Goal: Task Accomplishment & Management: Complete application form

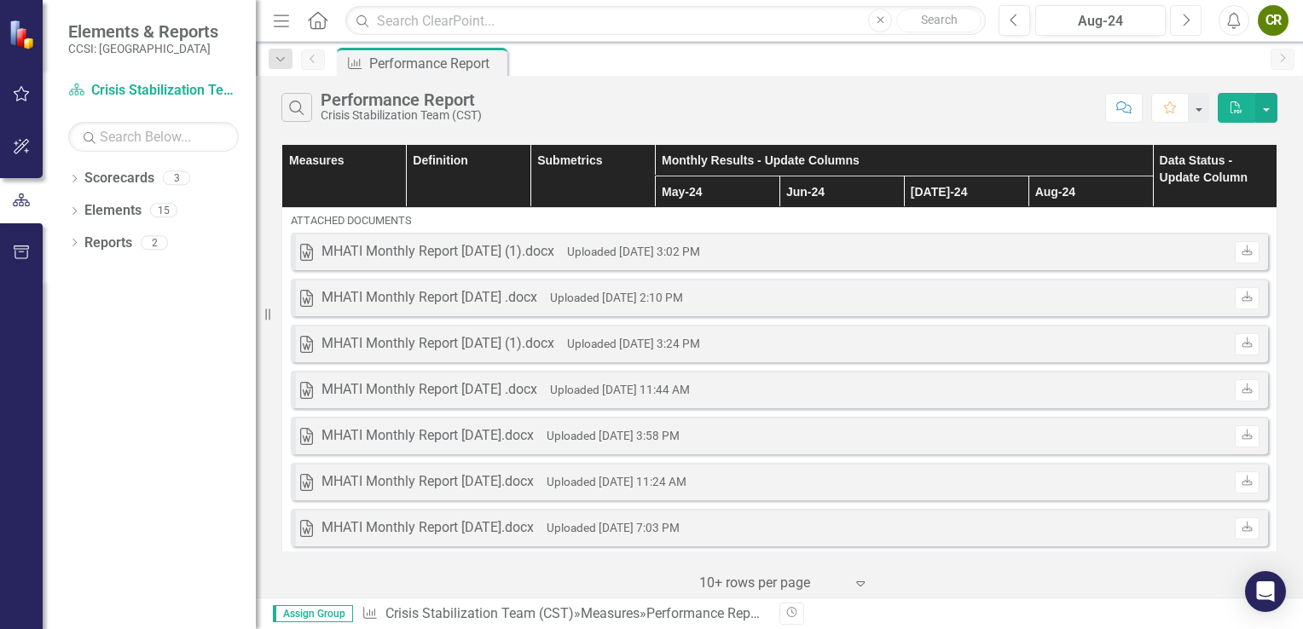
click at [1187, 20] on icon "Next" at bounding box center [1185, 20] width 9 height 15
click at [1184, 18] on icon "Next" at bounding box center [1185, 20] width 9 height 15
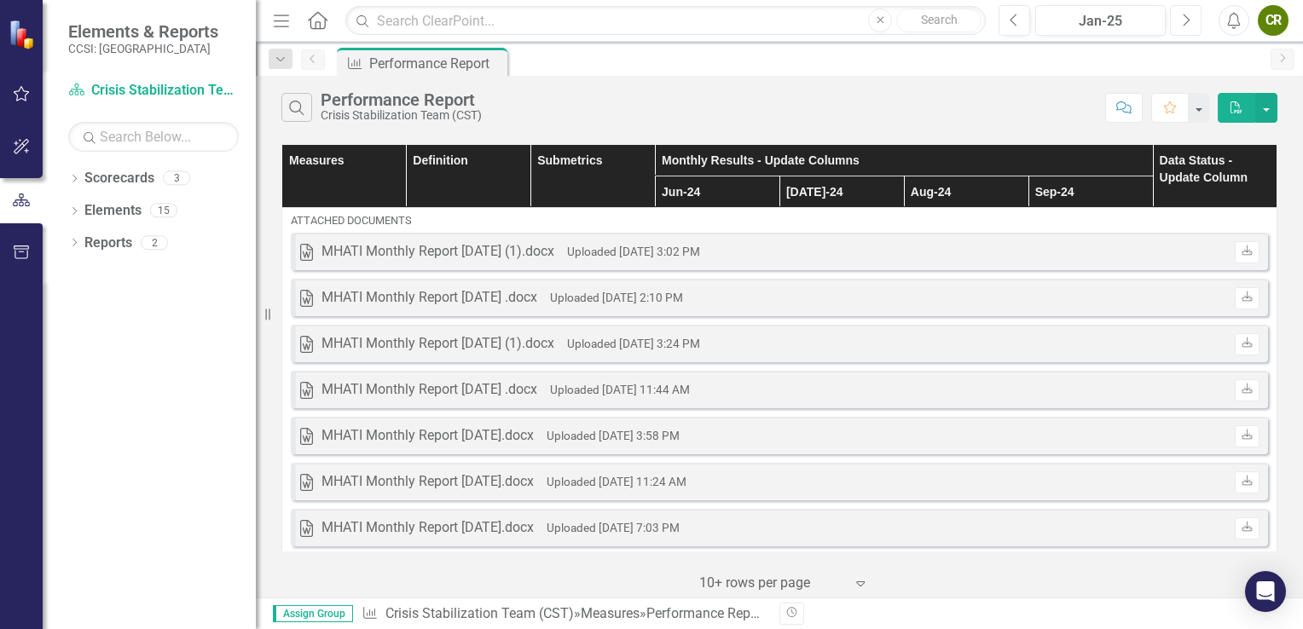
click at [1184, 18] on icon "Next" at bounding box center [1185, 20] width 9 height 15
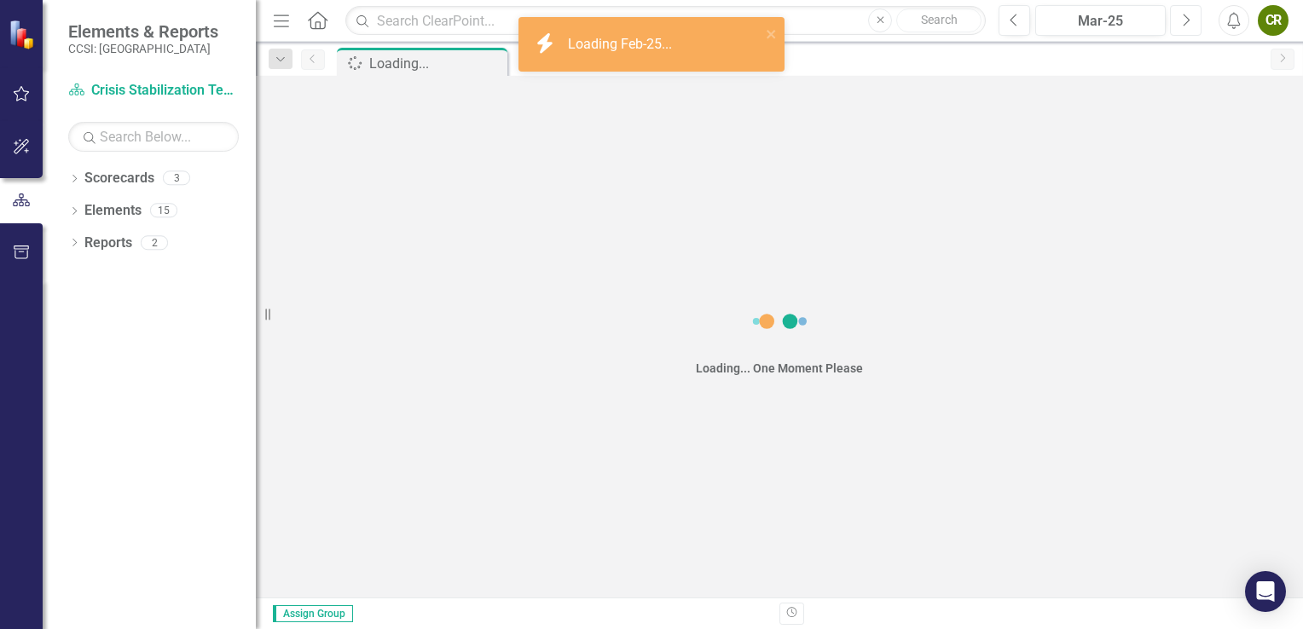
click at [1184, 18] on icon "Next" at bounding box center [1185, 20] width 9 height 15
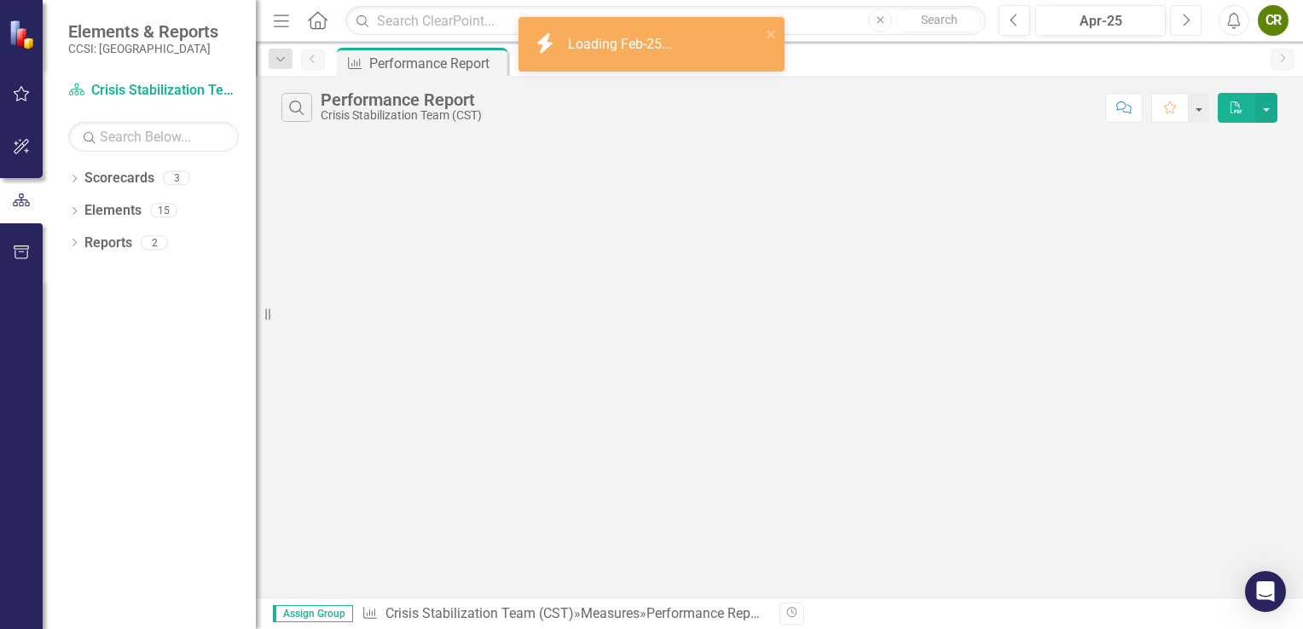
click at [1184, 18] on icon "Next" at bounding box center [1185, 20] width 9 height 15
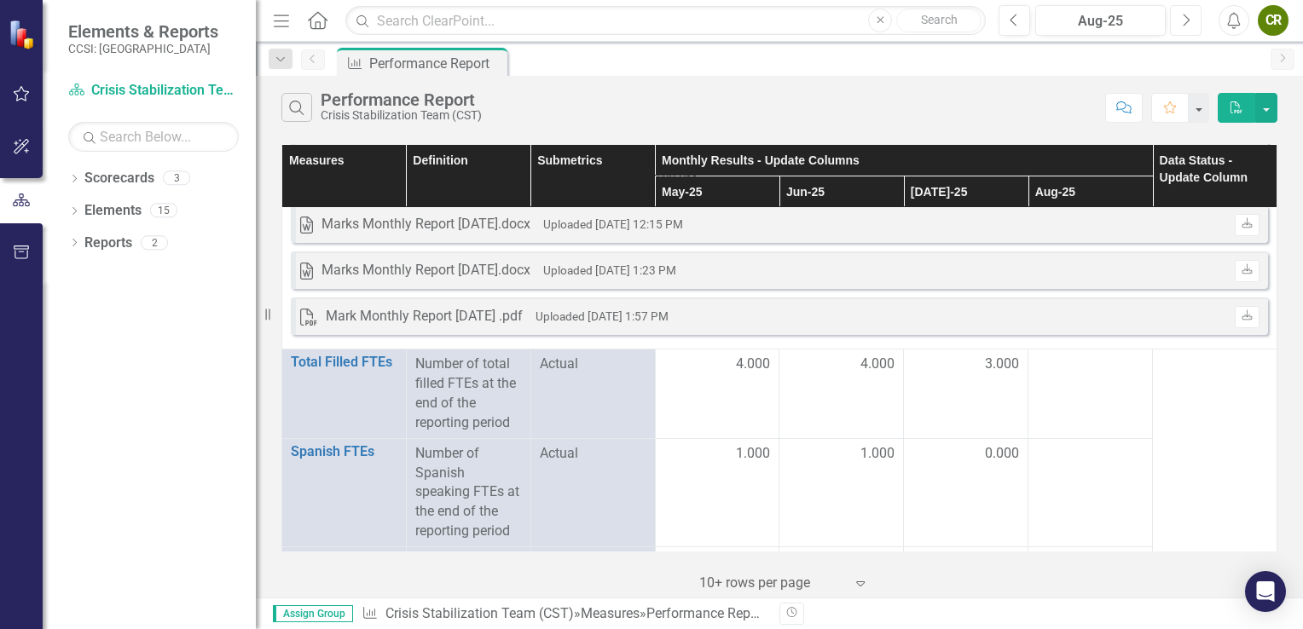
scroll to position [673, 0]
click at [1069, 363] on div at bounding box center [1090, 364] width 107 height 20
click at [1069, 364] on div at bounding box center [1090, 364] width 107 height 20
click at [1049, 367] on div at bounding box center [1090, 364] width 107 height 20
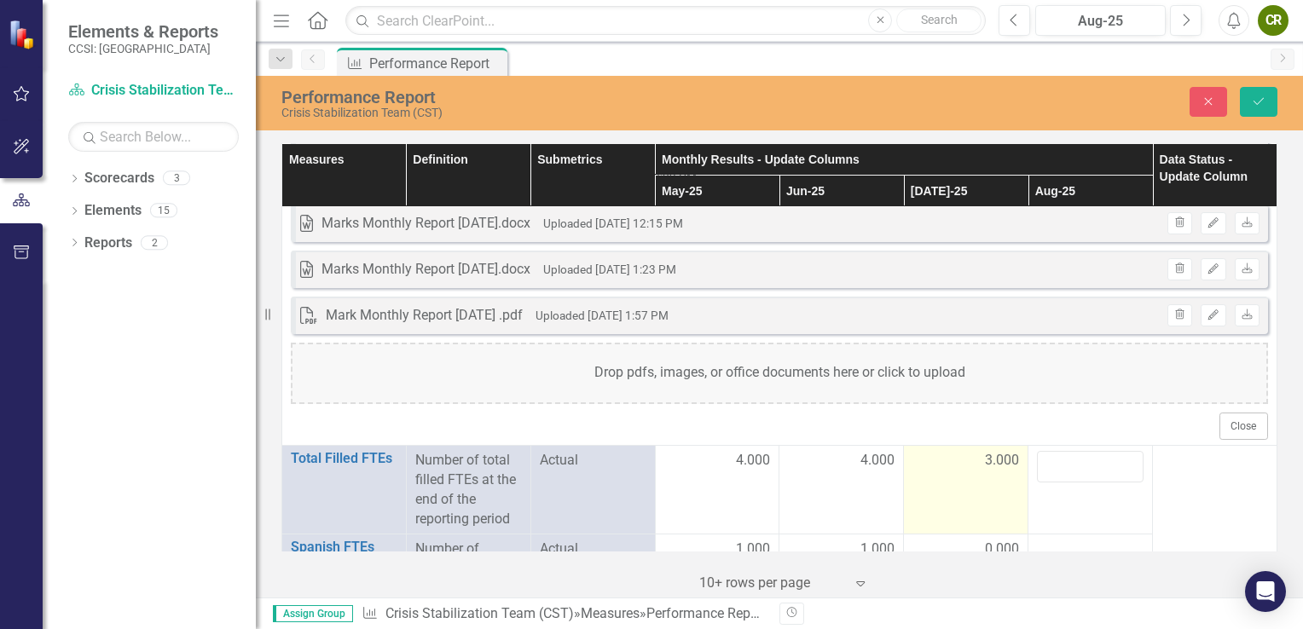
click at [990, 459] on span "3.000" at bounding box center [1002, 461] width 34 height 20
click at [993, 459] on span "3.000" at bounding box center [1002, 461] width 34 height 20
click at [959, 464] on div "3.000" at bounding box center [965, 461] width 107 height 20
click at [959, 464] on input "3" at bounding box center [965, 467] width 107 height 32
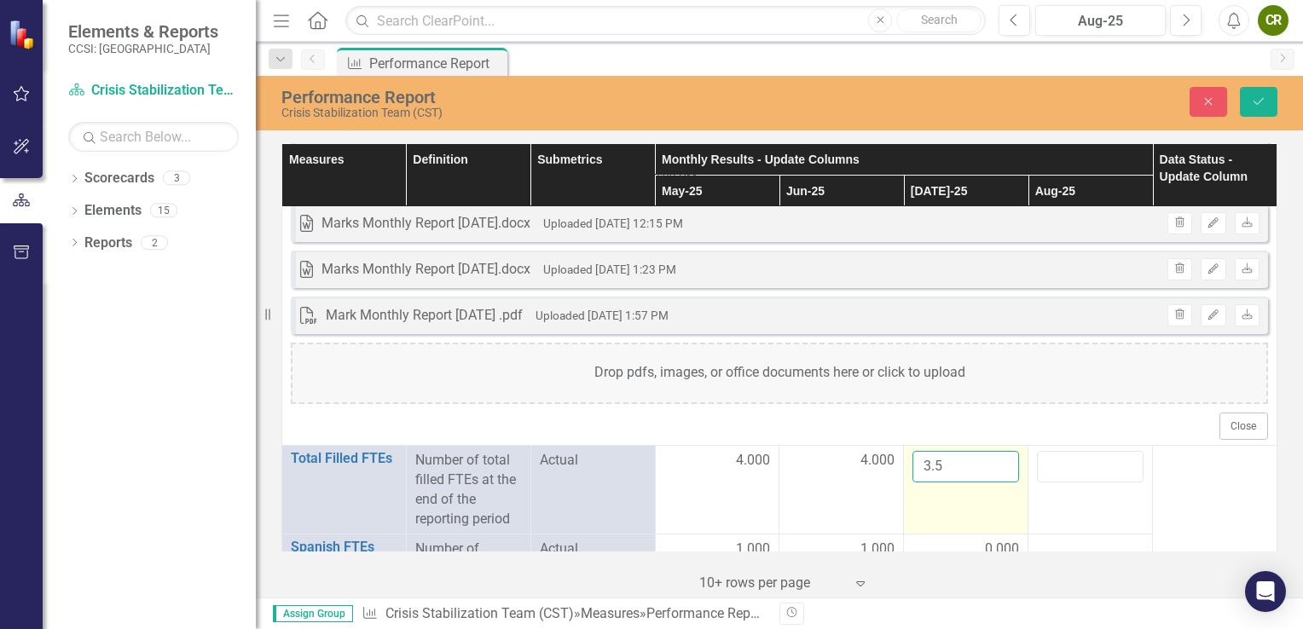
type input "3.5"
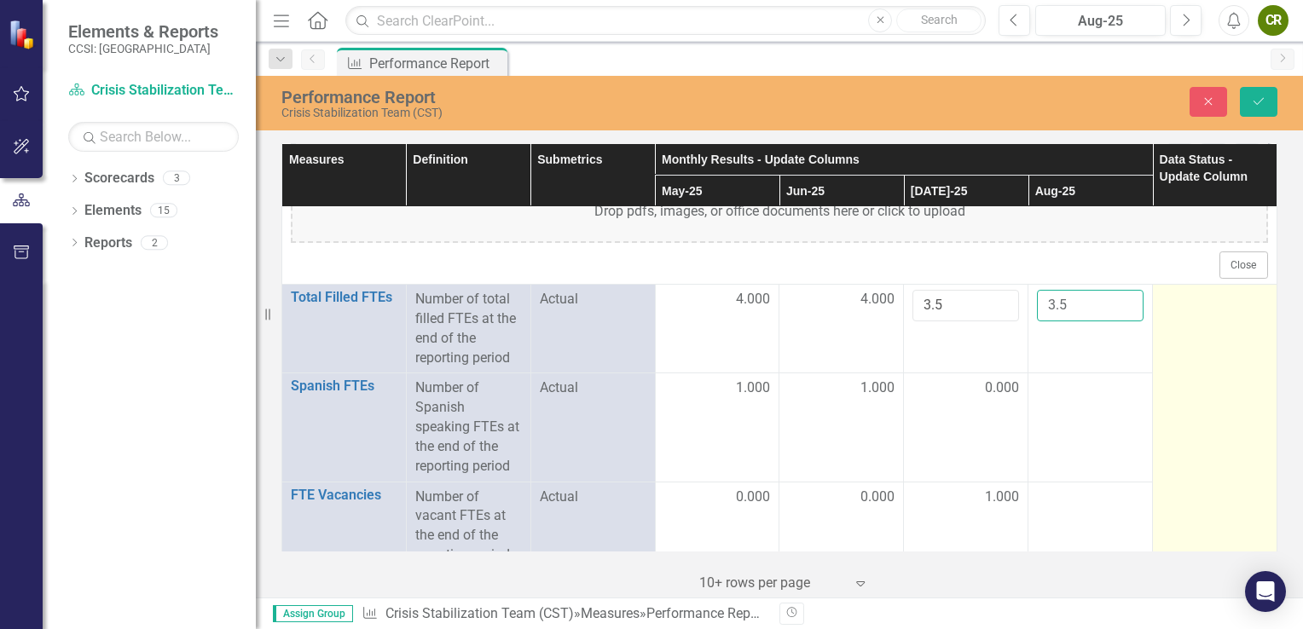
scroll to position [856, 0]
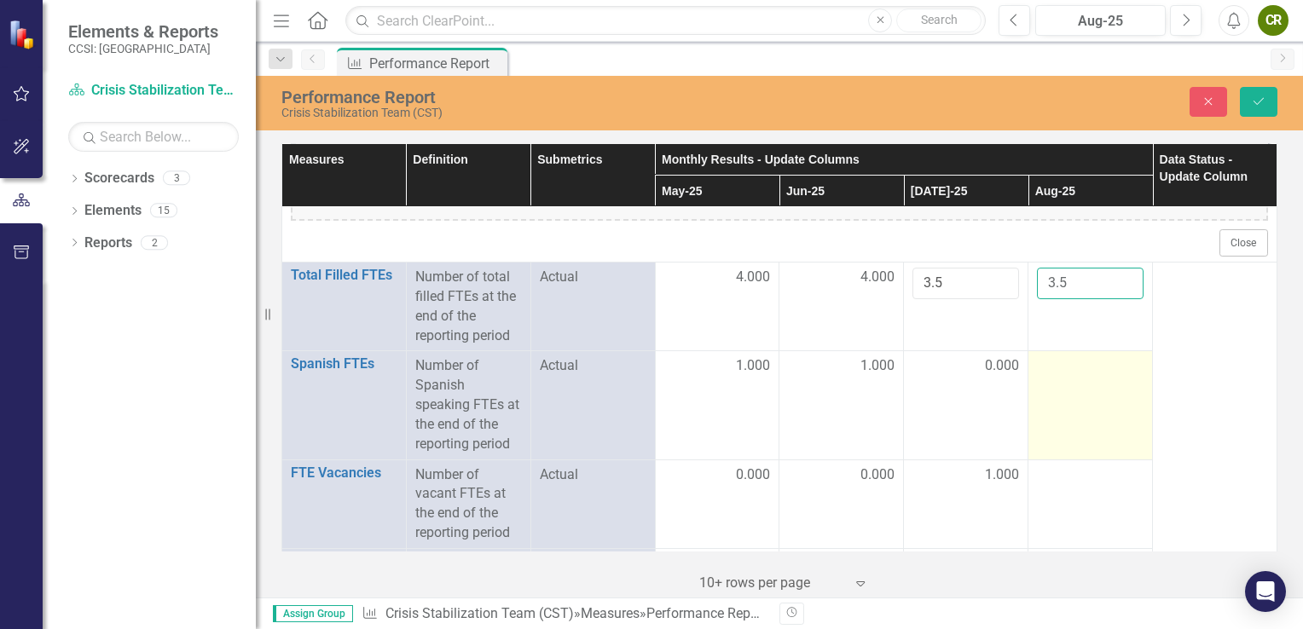
type input "3.5"
click at [1075, 391] on td at bounding box center [1090, 405] width 125 height 108
click at [1044, 363] on div at bounding box center [1090, 366] width 107 height 20
click at [1044, 363] on input "number" at bounding box center [1090, 372] width 107 height 32
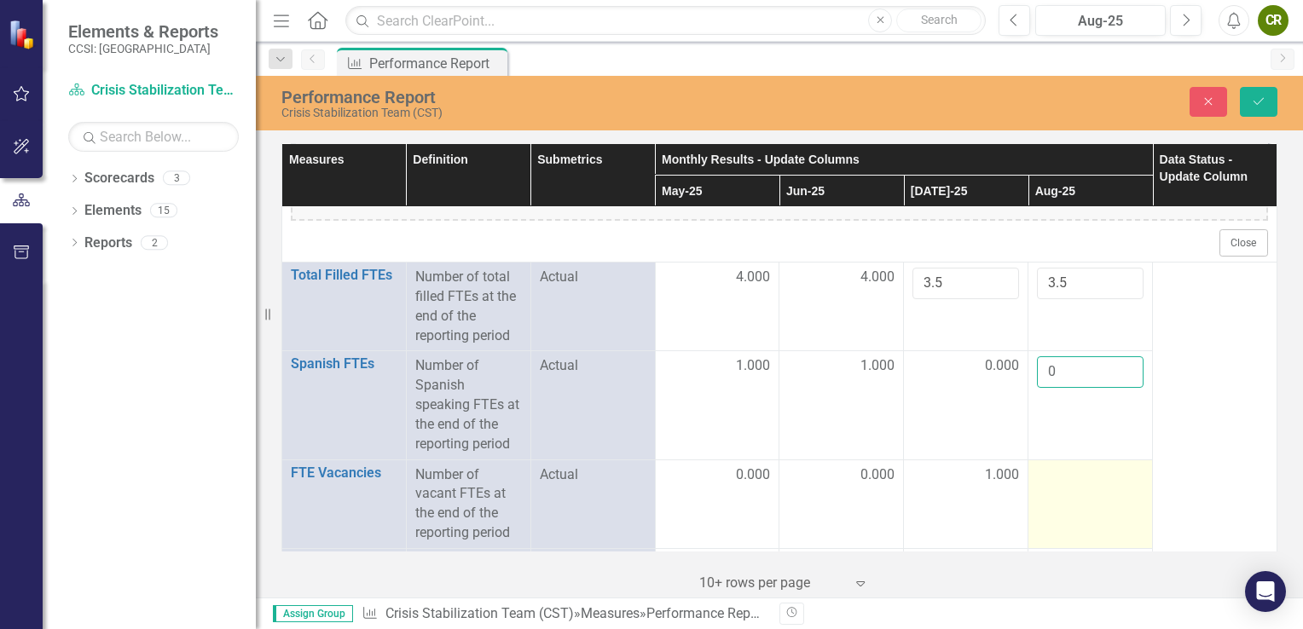
type input "0"
click at [1071, 476] on div at bounding box center [1090, 476] width 107 height 20
click at [1069, 476] on div at bounding box center [1090, 476] width 107 height 20
click at [1037, 476] on div at bounding box center [1090, 476] width 107 height 20
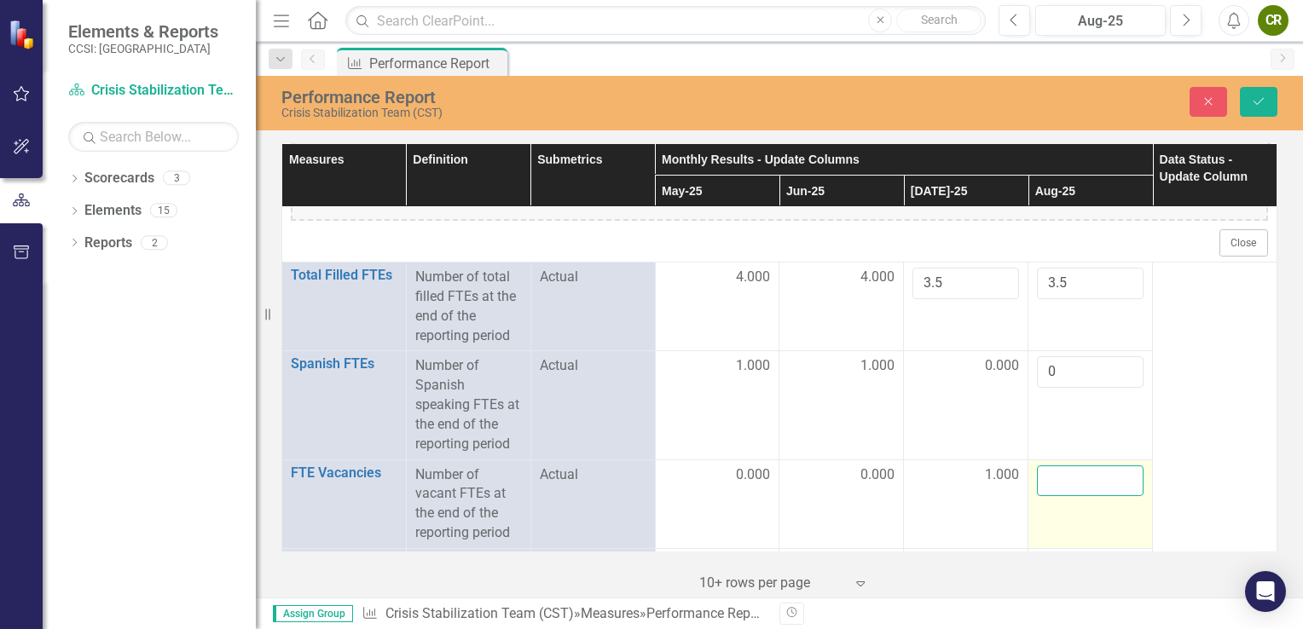
drag, startPoint x: 1031, startPoint y: 476, endPoint x: 1054, endPoint y: 476, distance: 23.0
click at [1054, 476] on input "number" at bounding box center [1090, 482] width 107 height 32
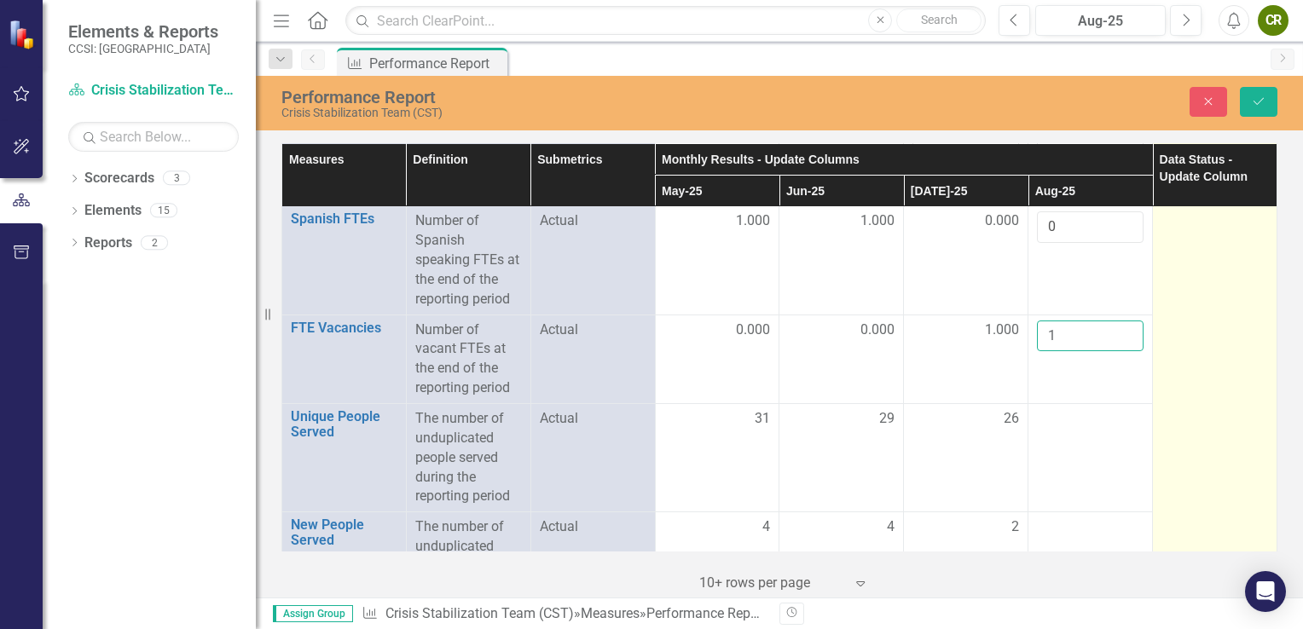
scroll to position [1003, 0]
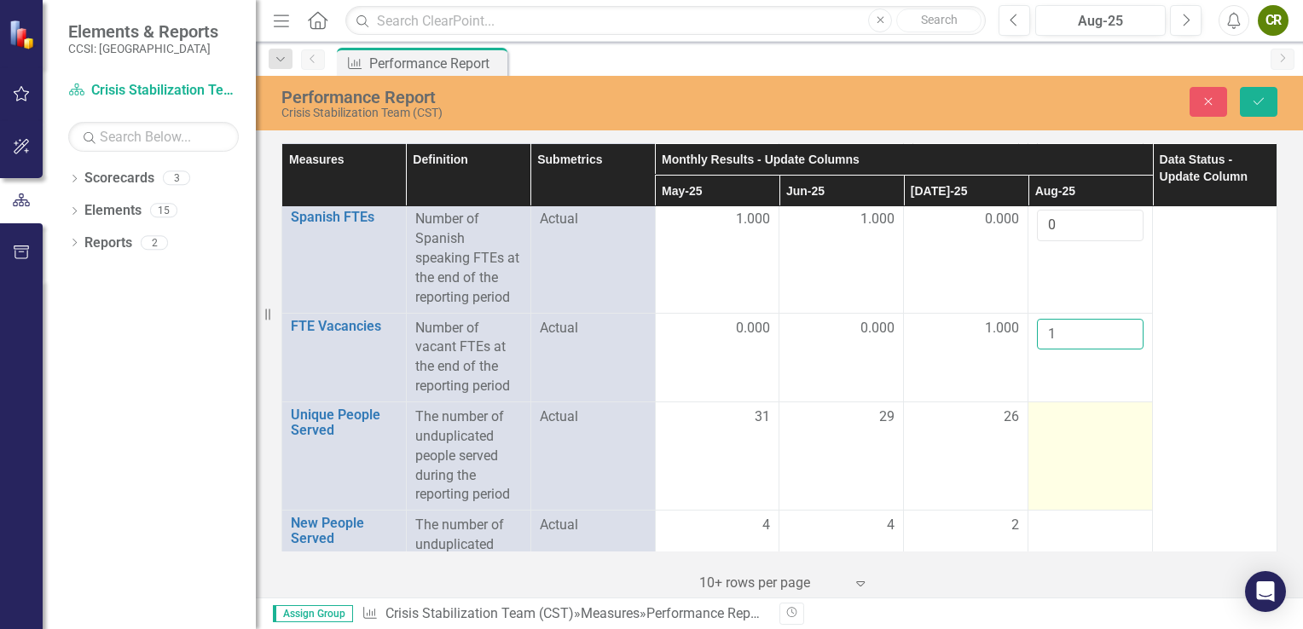
type input "1"
click at [1057, 421] on div at bounding box center [1090, 418] width 107 height 20
click at [1057, 421] on input "number" at bounding box center [1090, 424] width 107 height 32
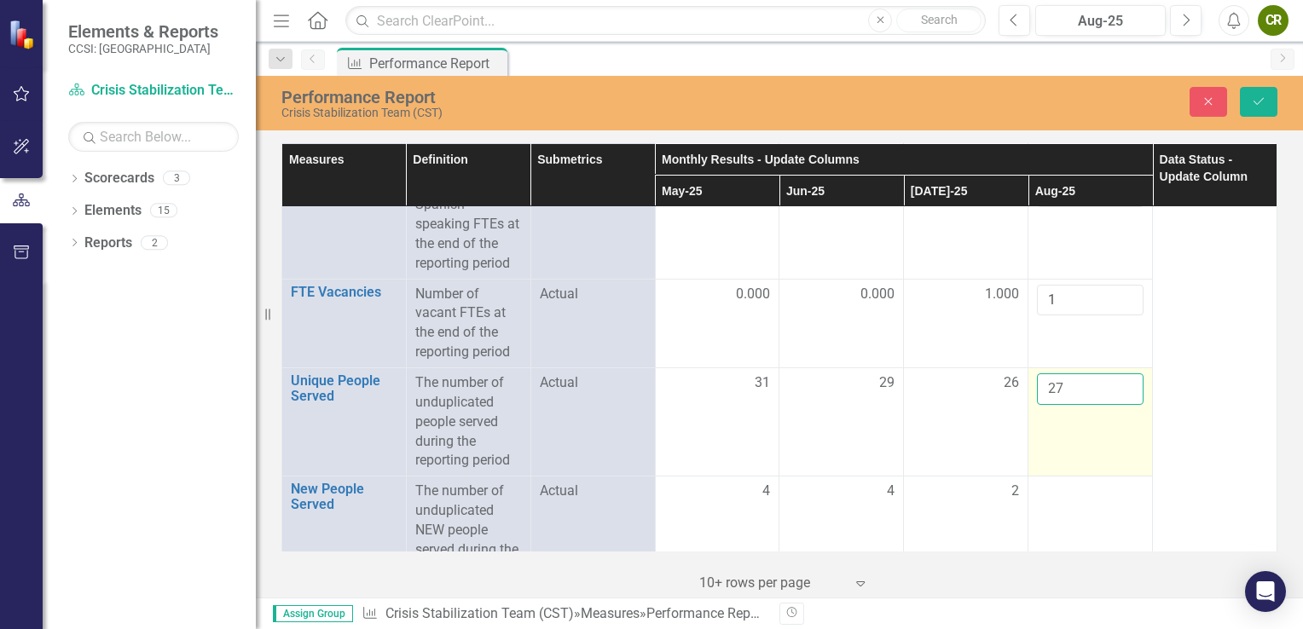
scroll to position [1037, 0]
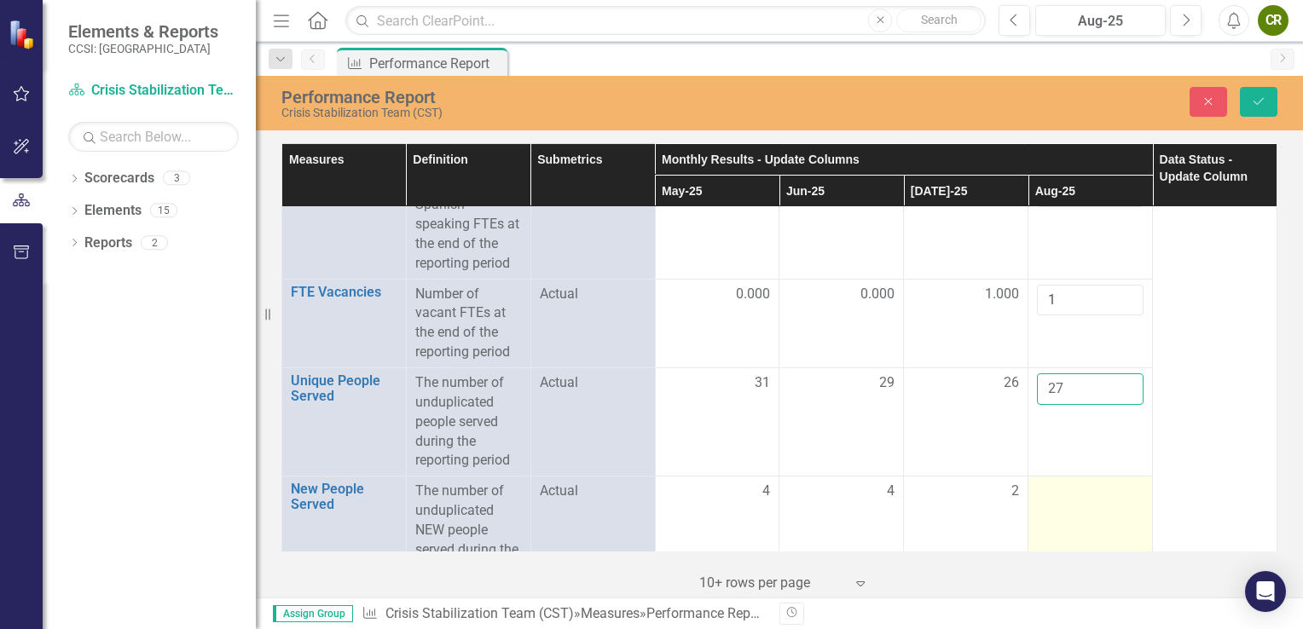
type input "27"
click at [1057, 490] on div at bounding box center [1090, 492] width 107 height 20
click at [1057, 490] on input "number" at bounding box center [1090, 498] width 107 height 32
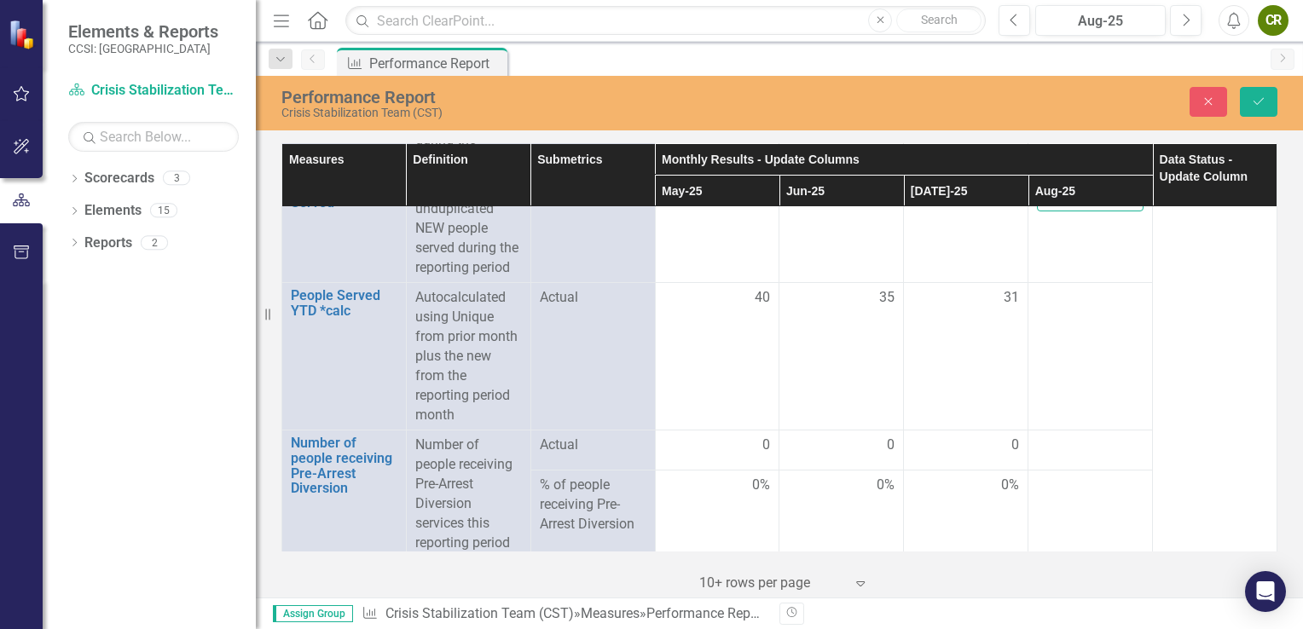
scroll to position [1365, 0]
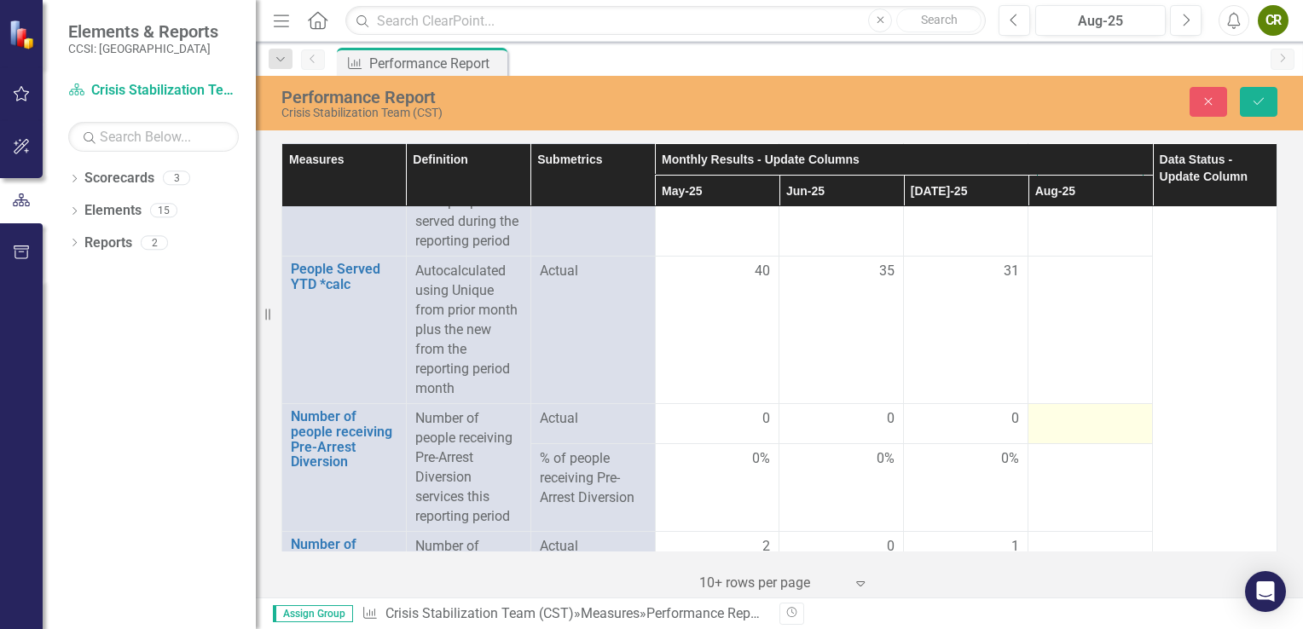
type input "1"
click at [1044, 410] on div at bounding box center [1090, 419] width 107 height 20
click at [1046, 415] on div at bounding box center [1090, 419] width 107 height 20
click at [1046, 415] on input "number" at bounding box center [1090, 425] width 107 height 32
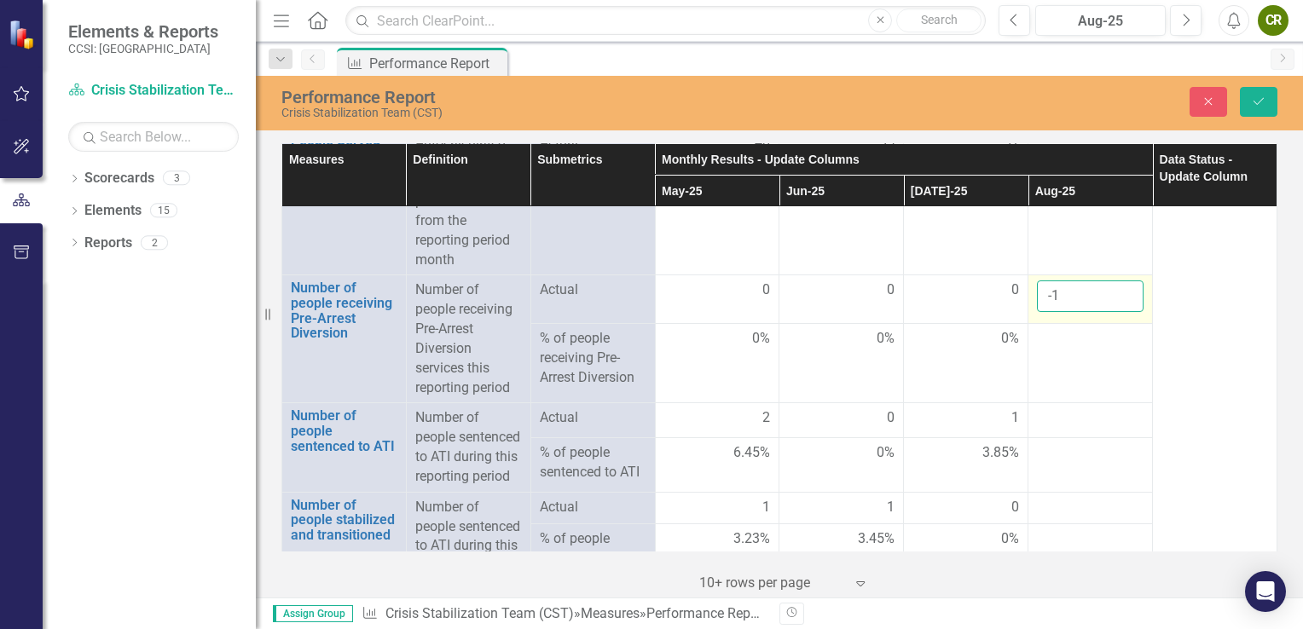
scroll to position [1495, 0]
type input "-1"
click at [1046, 415] on div at bounding box center [1090, 418] width 107 height 20
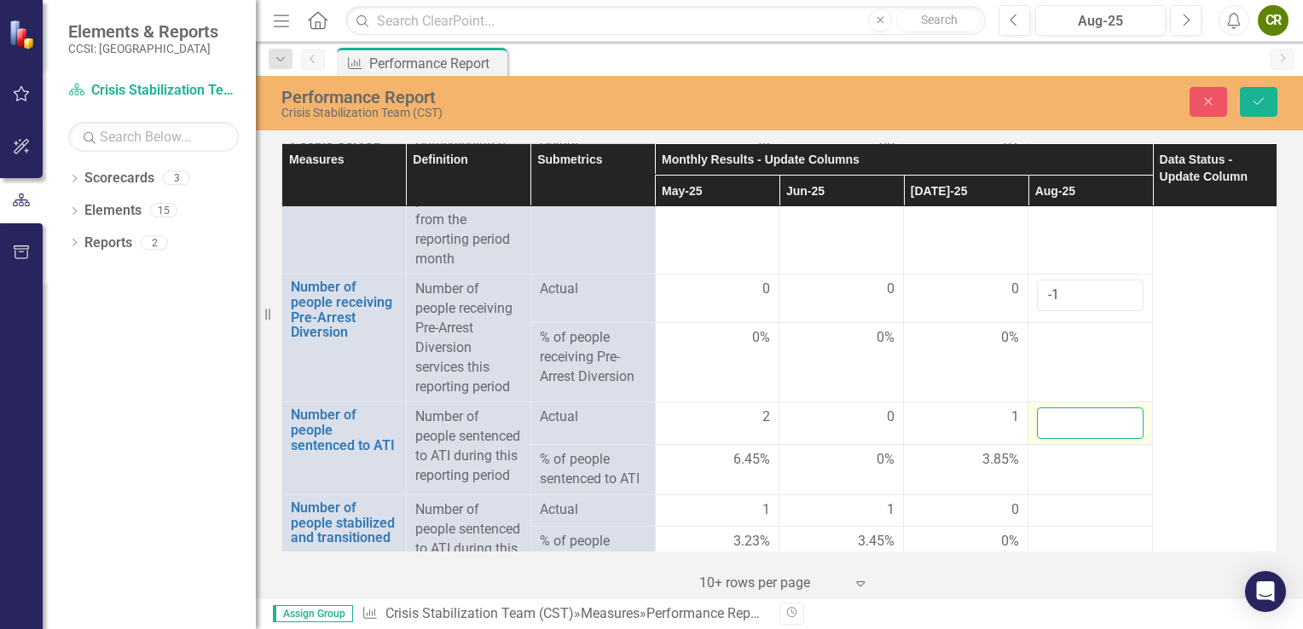
click at [1041, 420] on input "number" at bounding box center [1090, 424] width 107 height 32
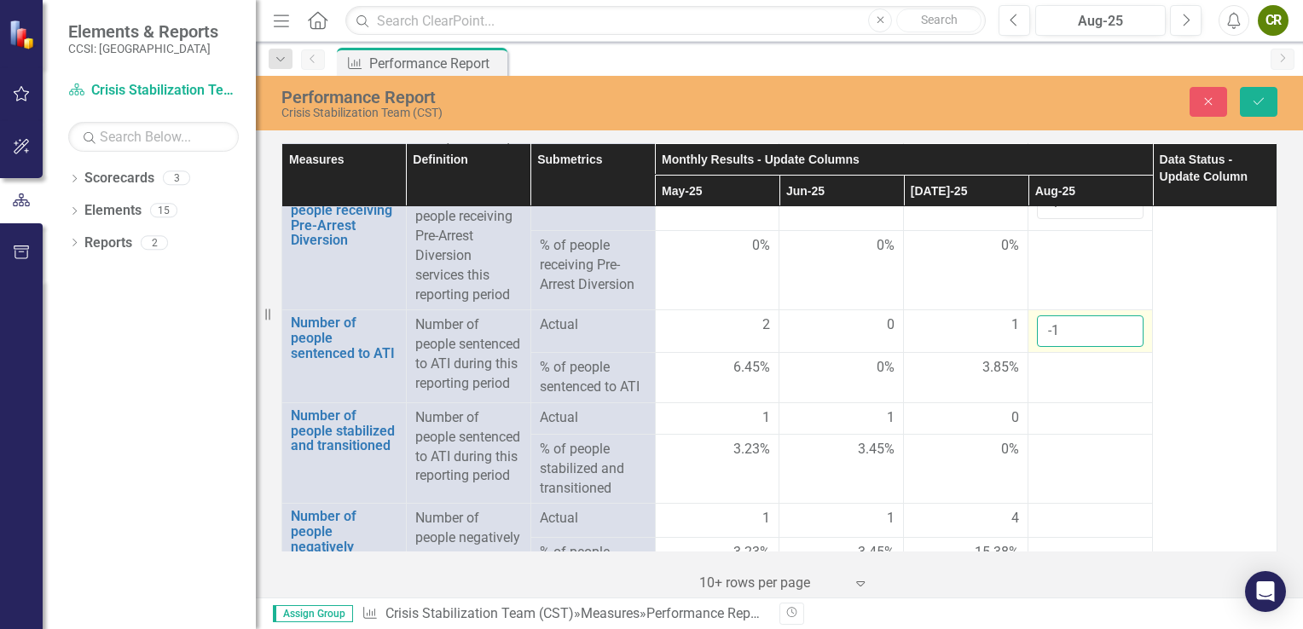
scroll to position [1587, 0]
type input "-1"
click at [1041, 420] on td at bounding box center [1090, 419] width 125 height 32
click at [1042, 429] on div at bounding box center [1090, 418] width 107 height 20
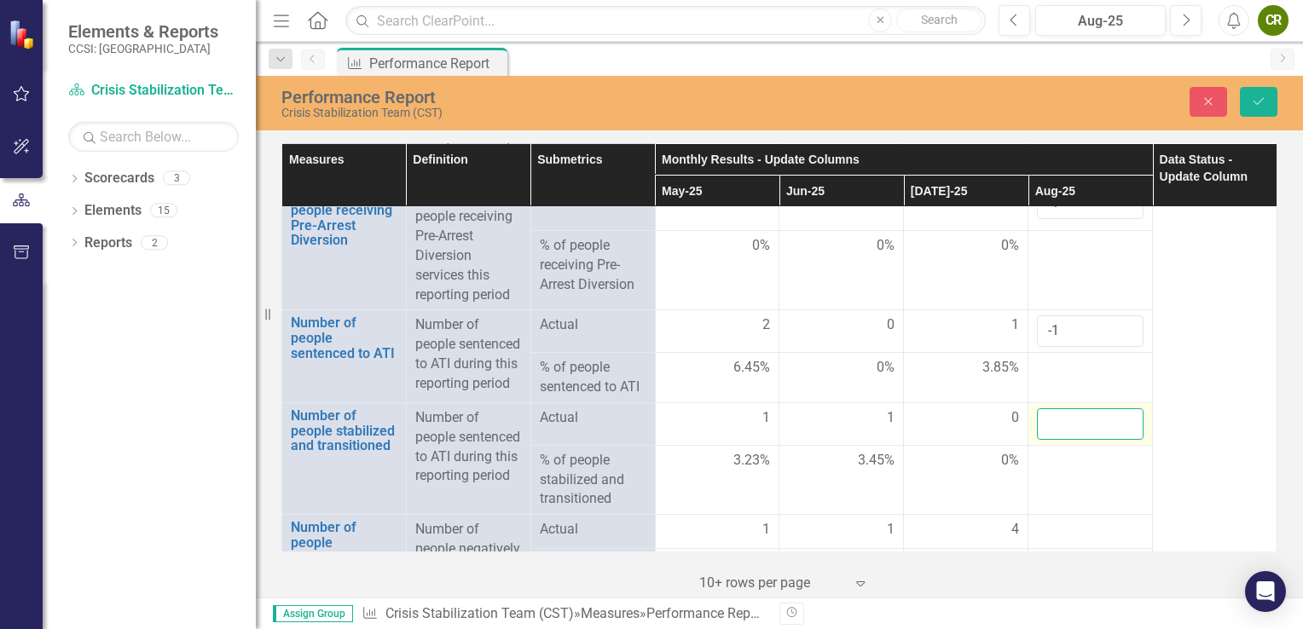
click at [1042, 432] on input "number" at bounding box center [1090, 424] width 107 height 32
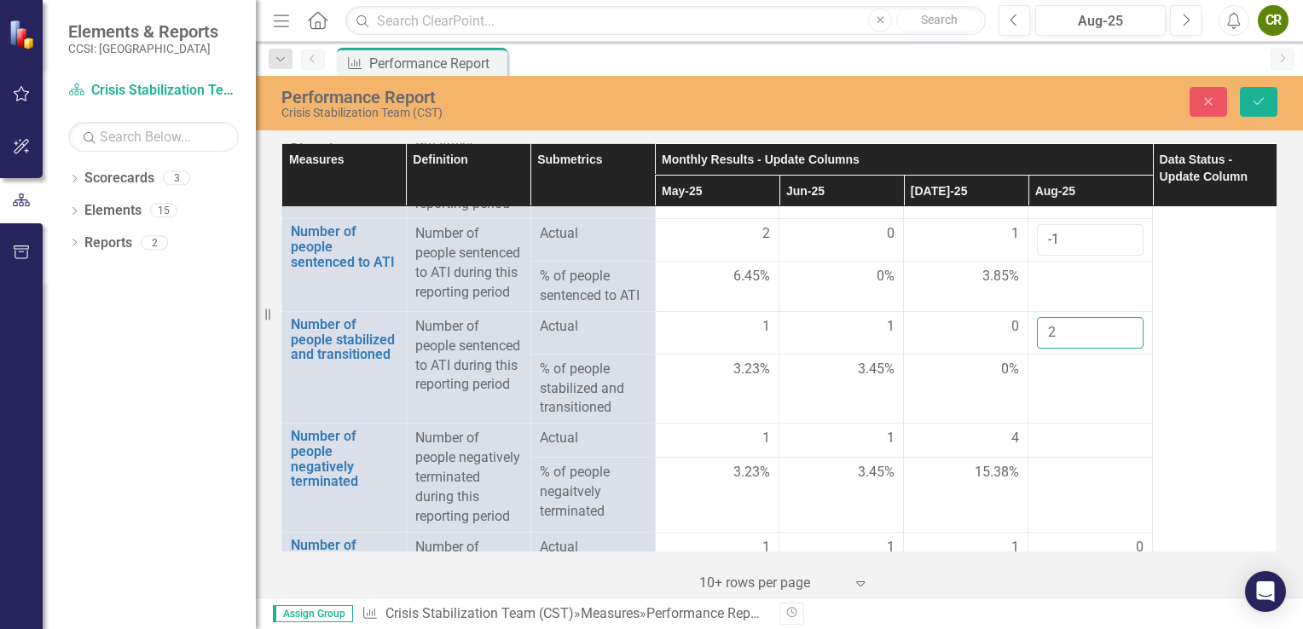
scroll to position [1682, 0]
type input "2"
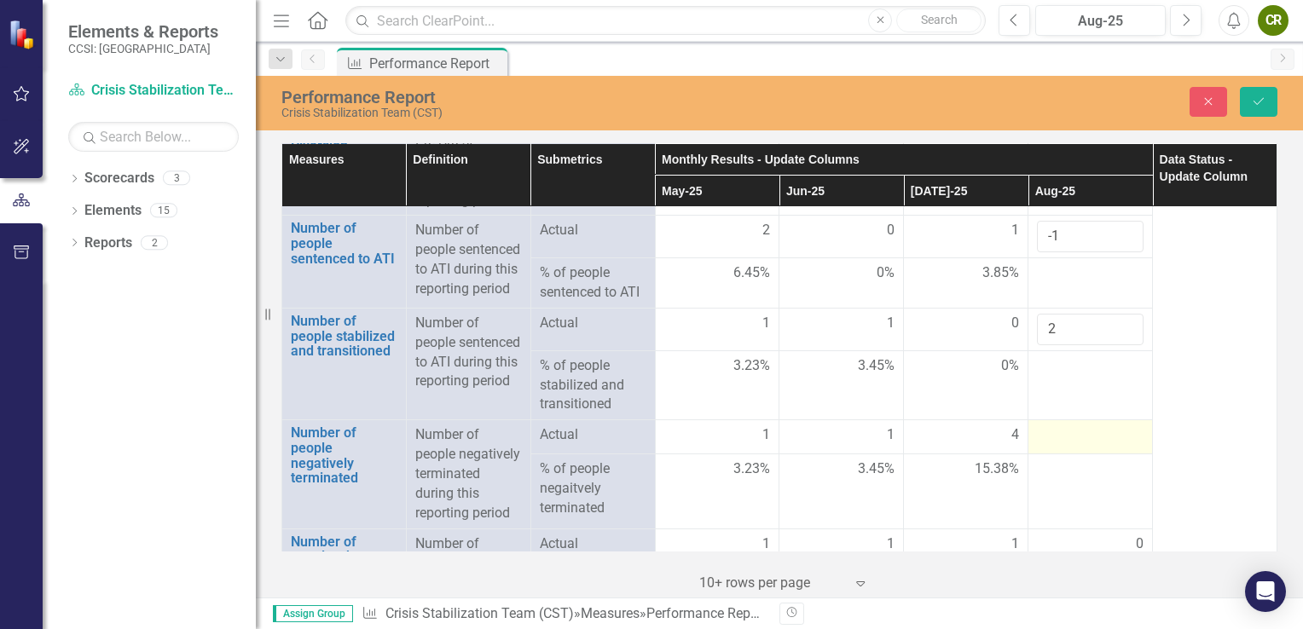
click at [1037, 445] on div at bounding box center [1090, 436] width 107 height 20
drag, startPoint x: 1031, startPoint y: 445, endPoint x: 1042, endPoint y: 452, distance: 13.0
click at [1042, 452] on input "number" at bounding box center [1090, 442] width 107 height 32
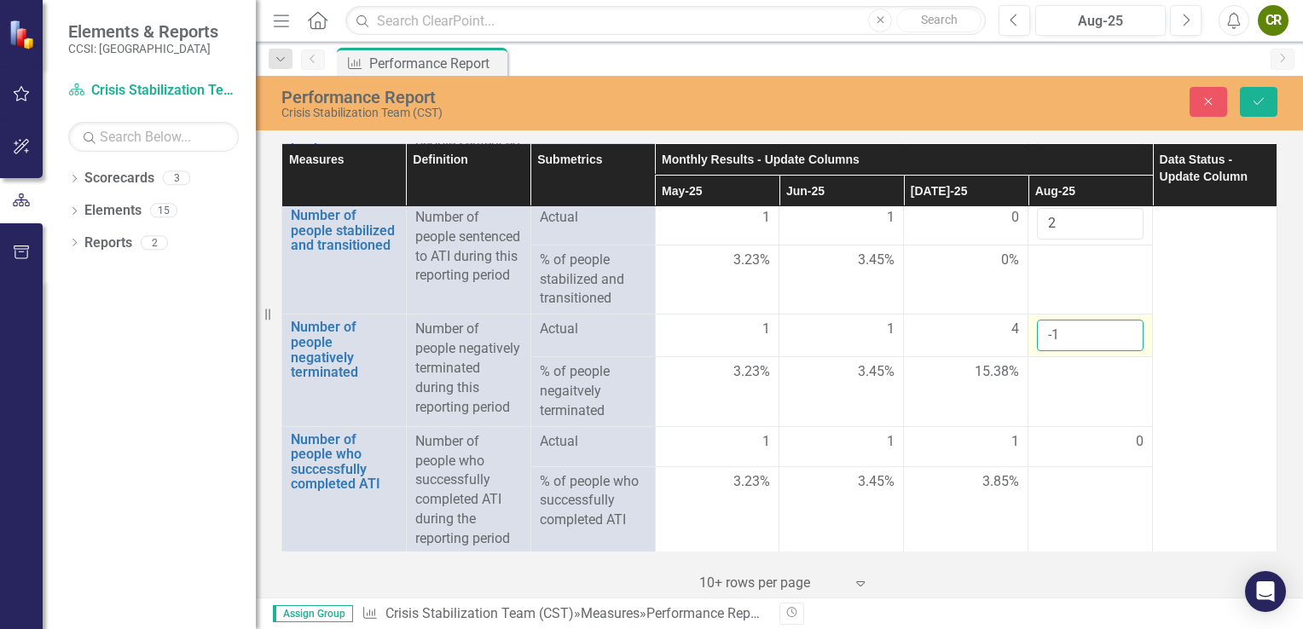
scroll to position [1810, 0]
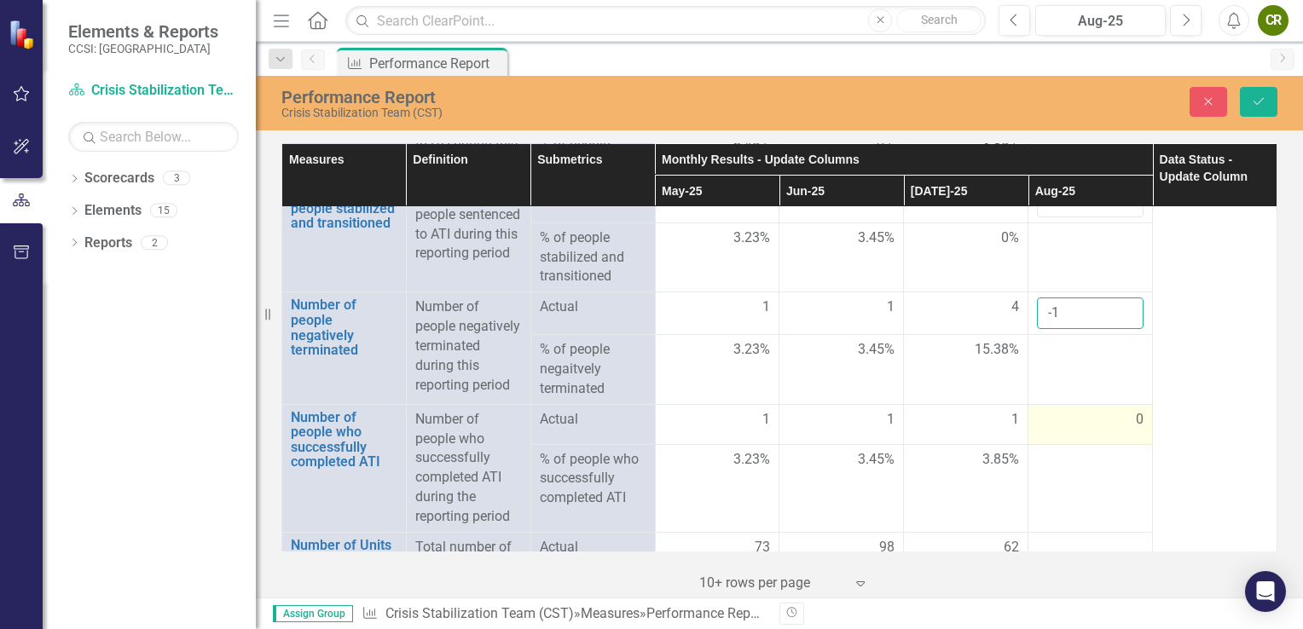
type input "-1"
click at [1046, 430] on div "0" at bounding box center [1090, 420] width 107 height 20
click at [1055, 430] on div "0" at bounding box center [1090, 420] width 107 height 20
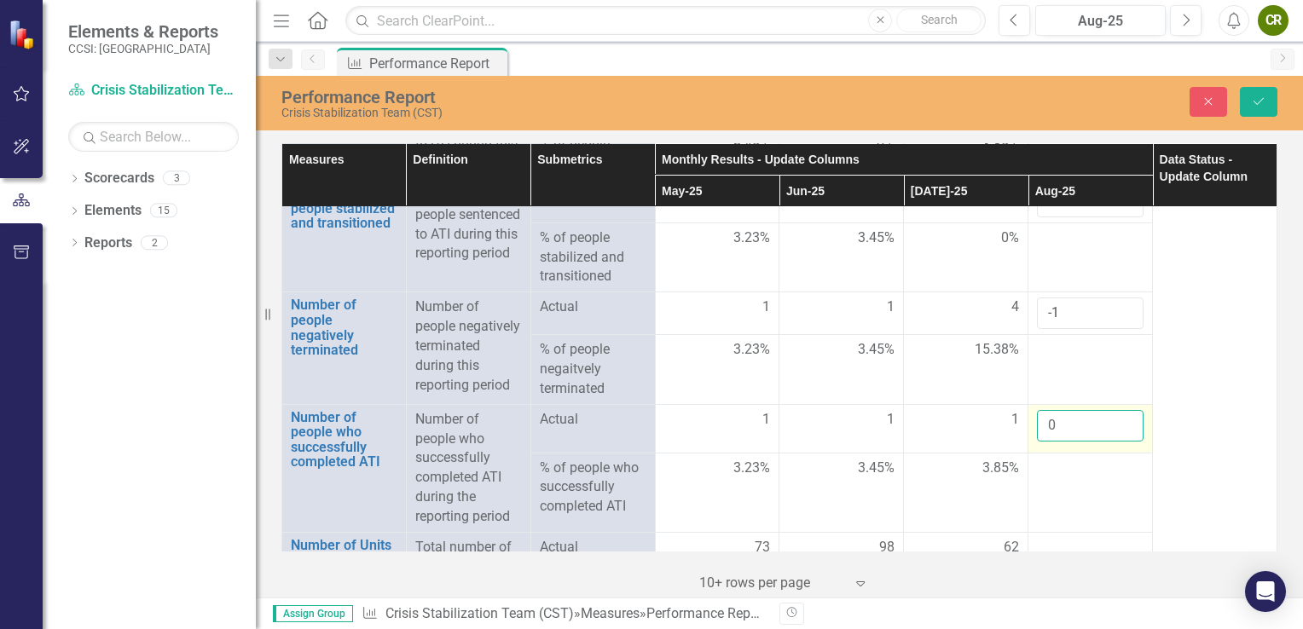
click at [1055, 442] on input "0" at bounding box center [1090, 426] width 107 height 32
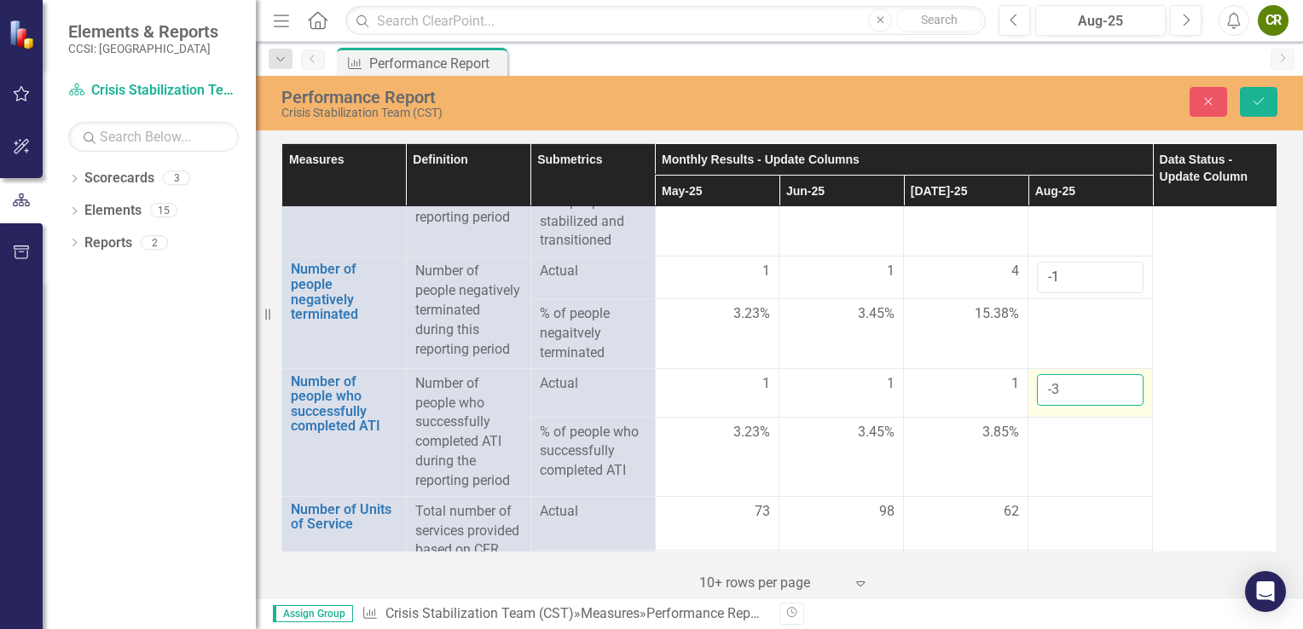
scroll to position [1845, 0]
type input "-3"
click at [1051, 292] on input "-1" at bounding box center [1090, 278] width 107 height 32
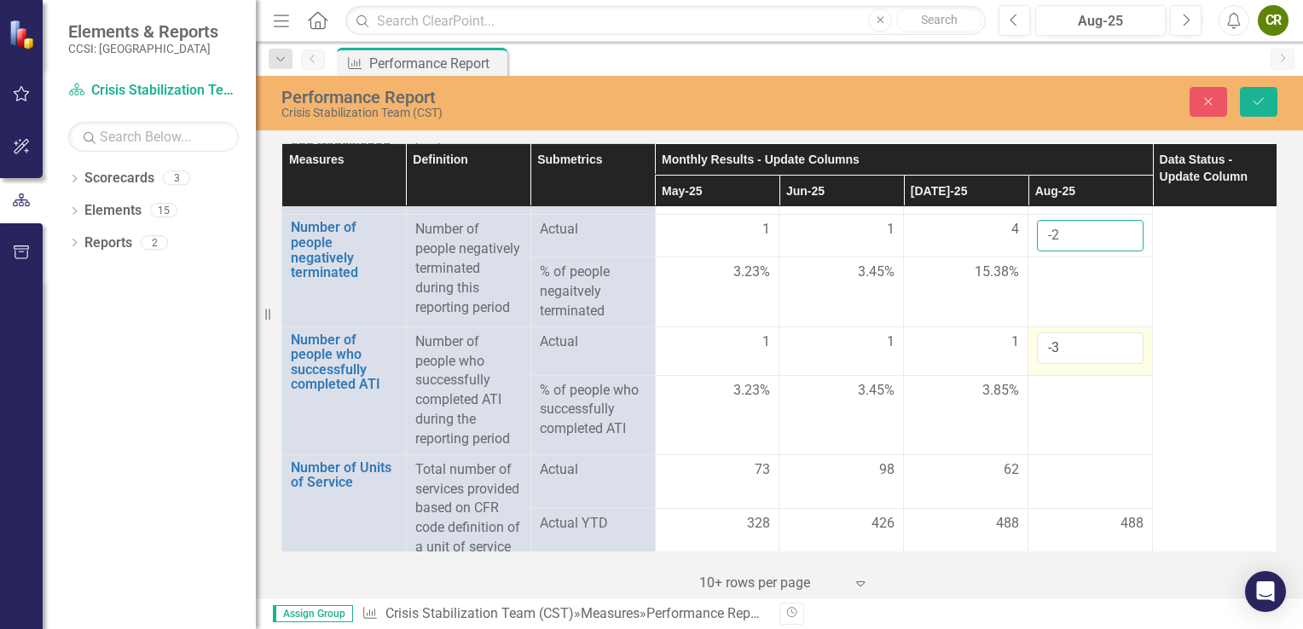
type input "-2"
click at [1054, 364] on input "-3" at bounding box center [1090, 349] width 107 height 32
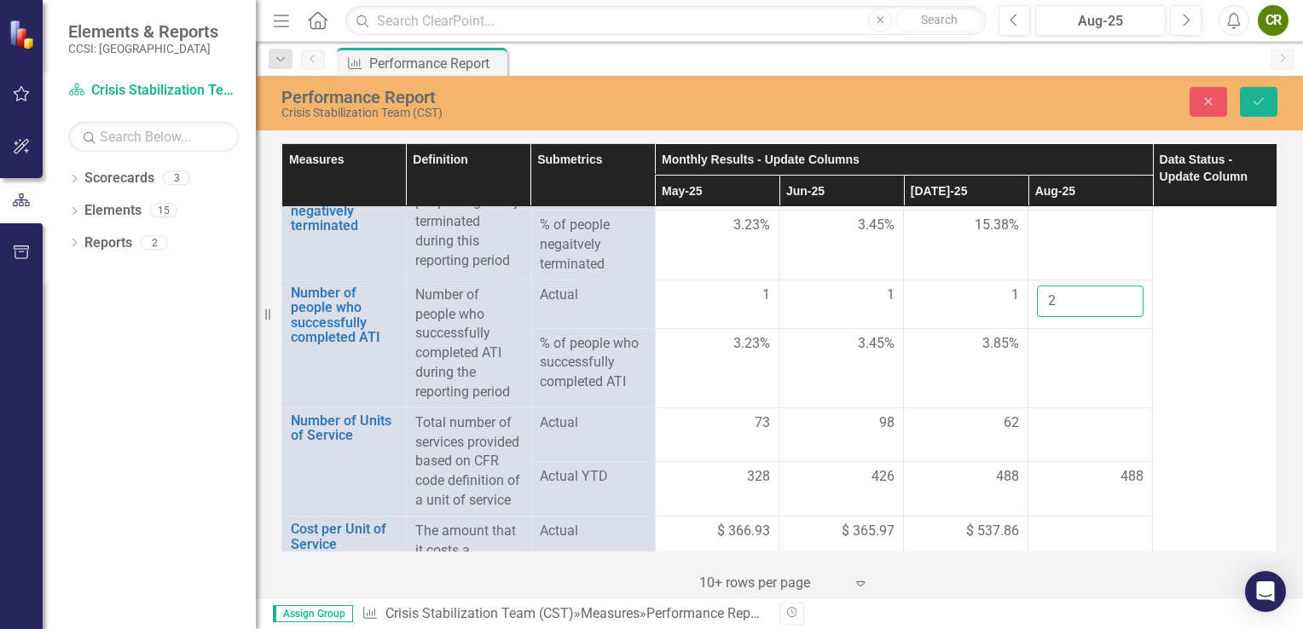
scroll to position [1938, 0]
type input "2"
click at [1046, 430] on div at bounding box center [1090, 419] width 107 height 20
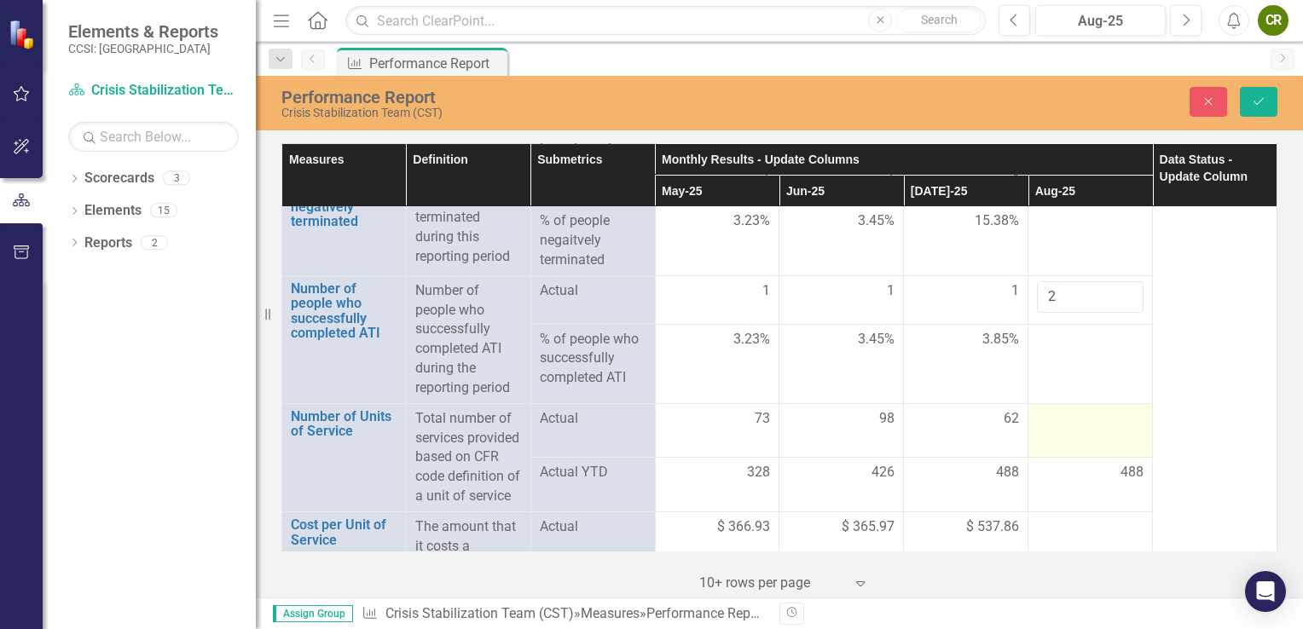
click at [1040, 430] on div at bounding box center [1090, 419] width 107 height 20
click at [1040, 441] on input "number" at bounding box center [1090, 425] width 107 height 32
type input "56"
click at [1056, 491] on div "488" at bounding box center [1090, 482] width 107 height 20
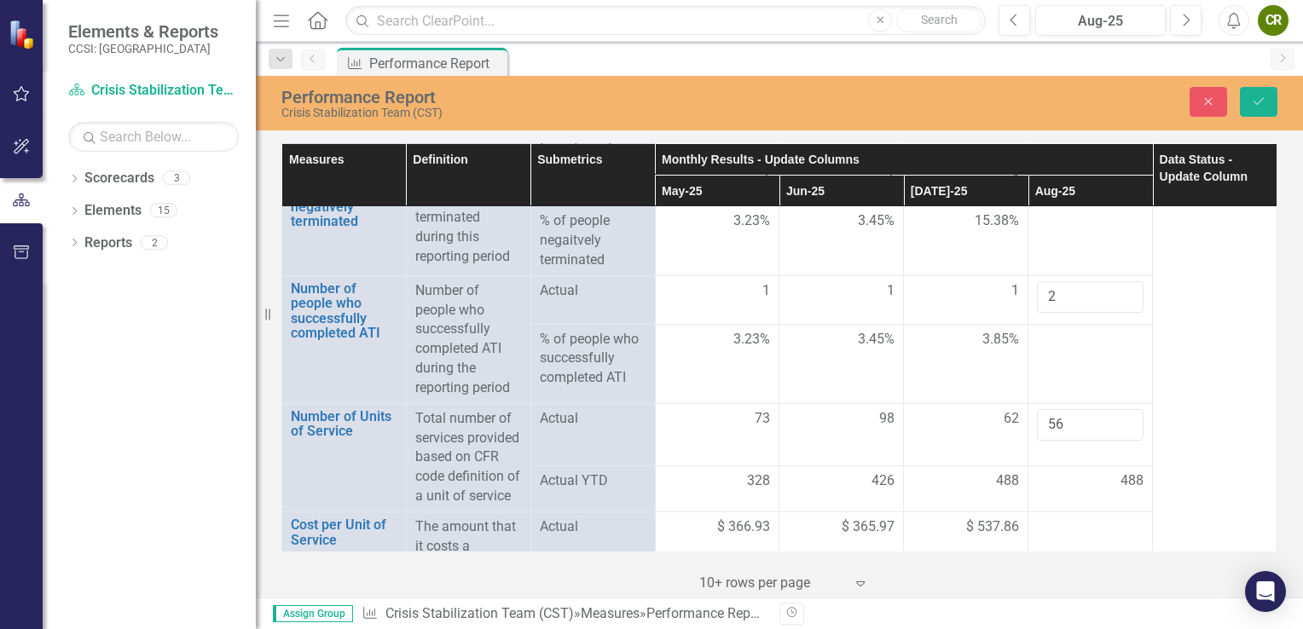
click at [1099, 491] on div "488" at bounding box center [1090, 482] width 107 height 20
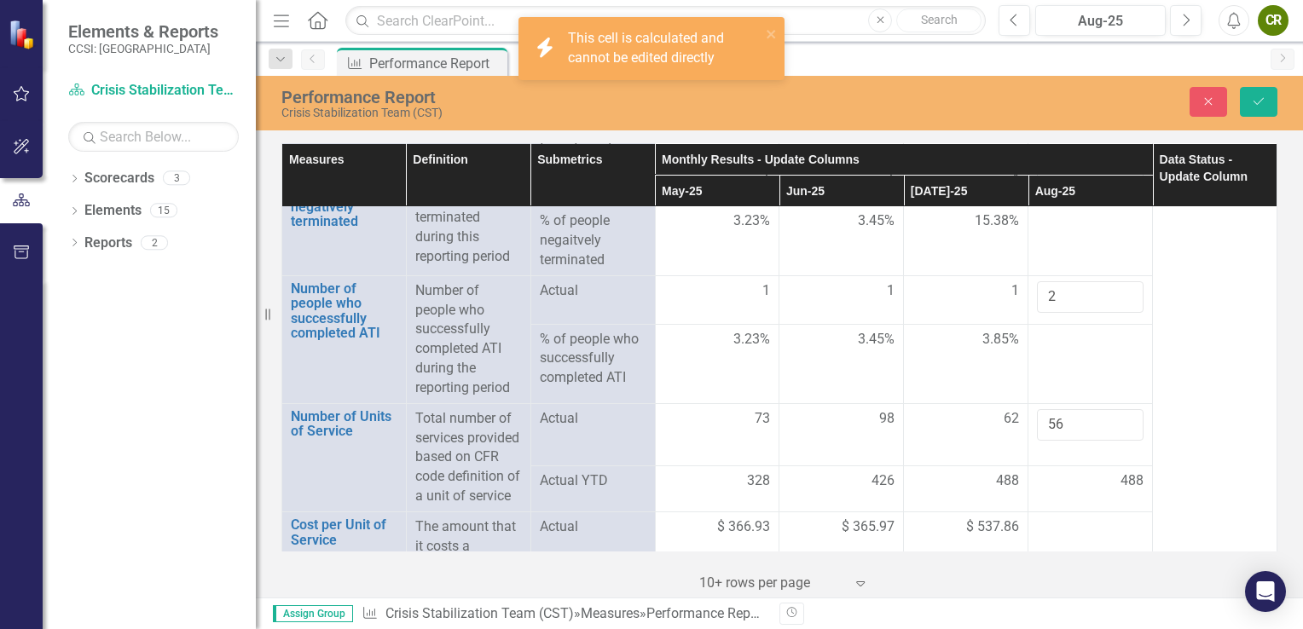
drag, startPoint x: 1099, startPoint y: 517, endPoint x: 1058, endPoint y: 523, distance: 41.4
click at [1058, 491] on div "488" at bounding box center [1090, 482] width 107 height 20
click at [1038, 491] on div "488" at bounding box center [1090, 482] width 107 height 20
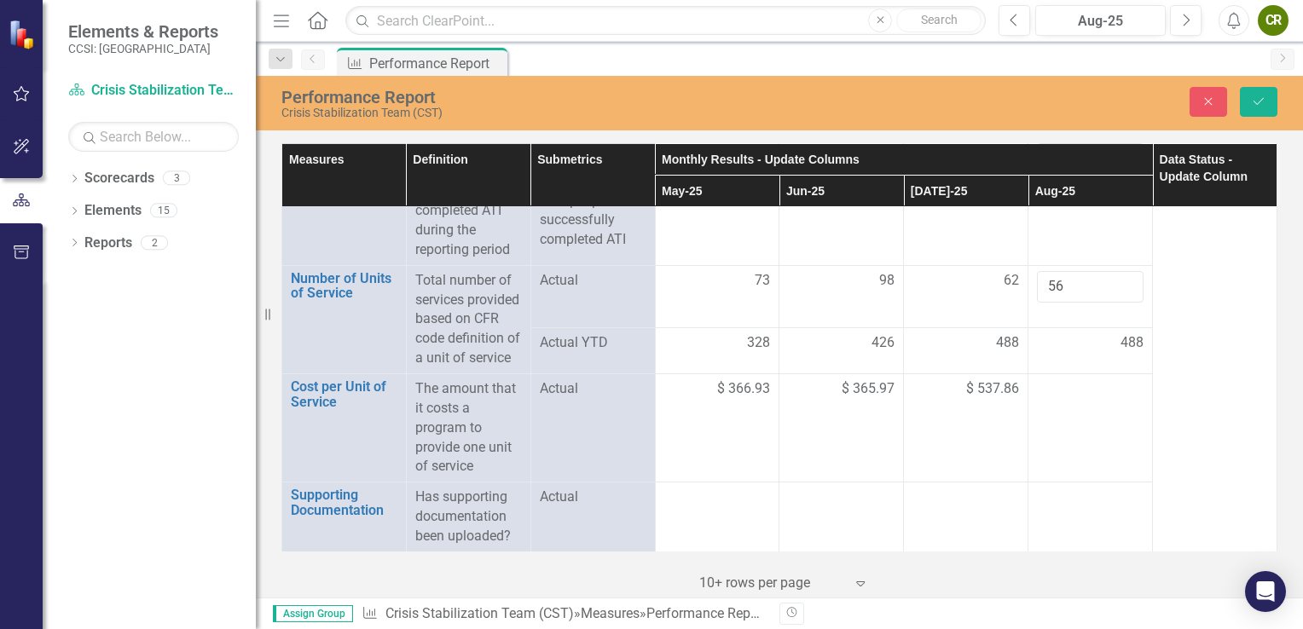
scroll to position [2083, 0]
click at [1121, 353] on span "488" at bounding box center [1132, 343] width 23 height 20
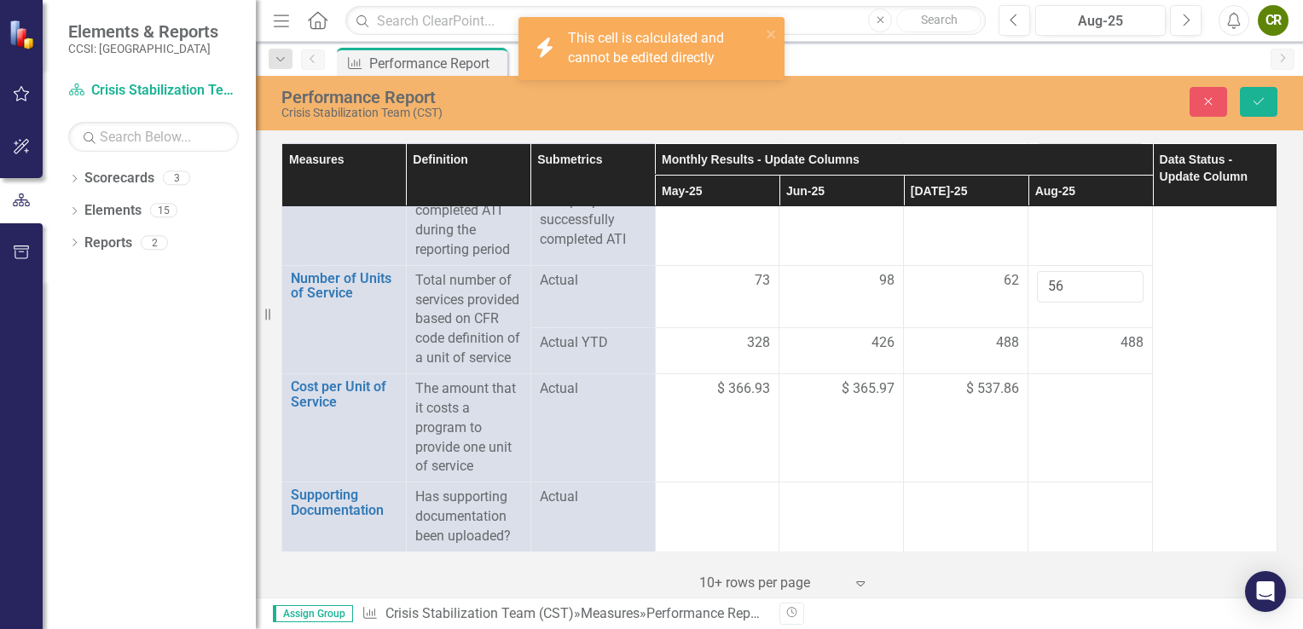
drag, startPoint x: 1109, startPoint y: 375, endPoint x: 1034, endPoint y: 376, distance: 75.1
click at [1037, 353] on div "488" at bounding box center [1090, 343] width 107 height 20
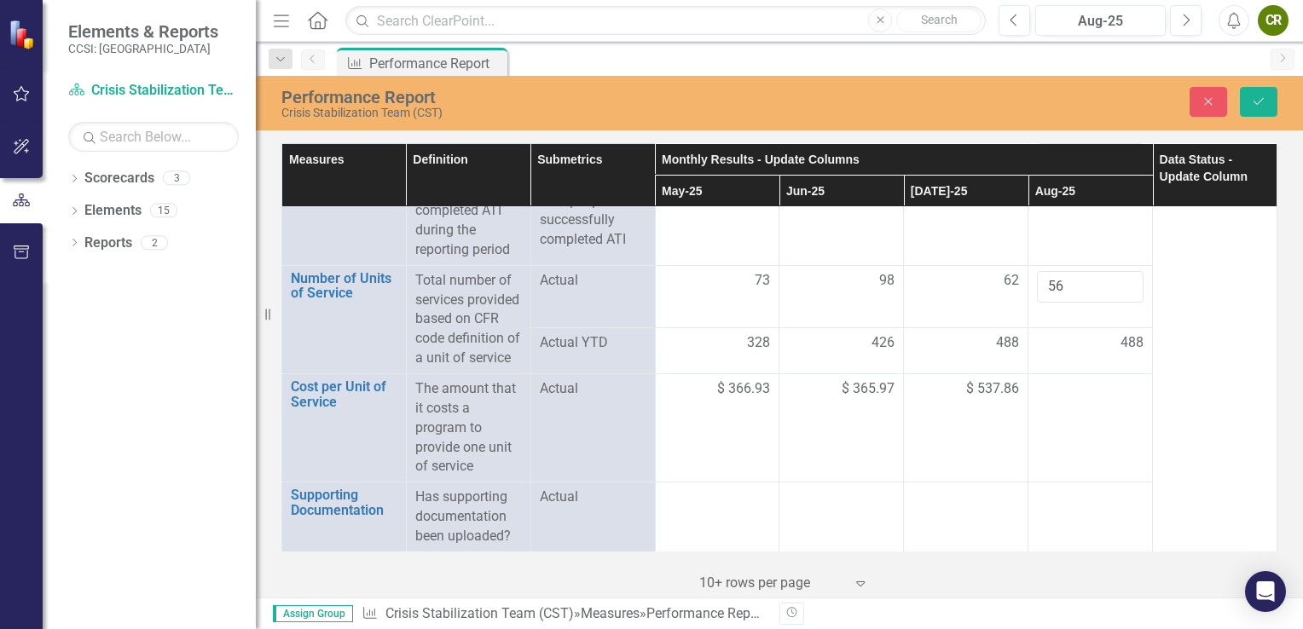
scroll to position [2123, 0]
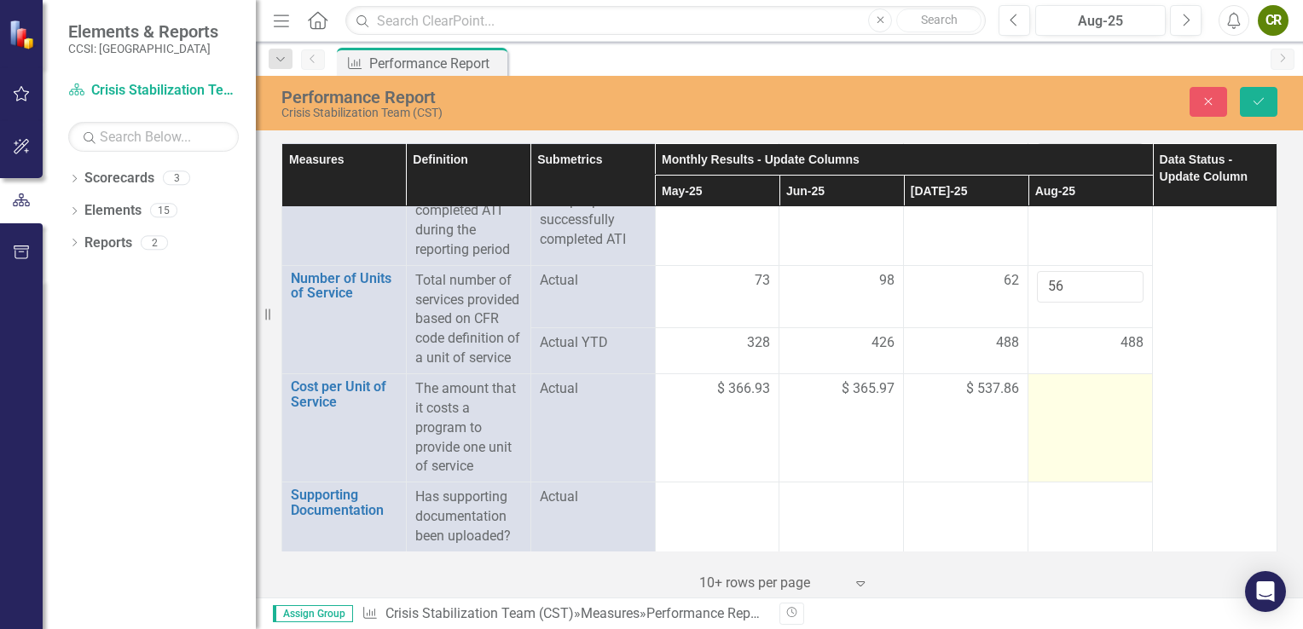
click at [1061, 391] on div at bounding box center [1090, 389] width 107 height 20
click at [1061, 391] on input "number" at bounding box center [1090, 395] width 107 height 32
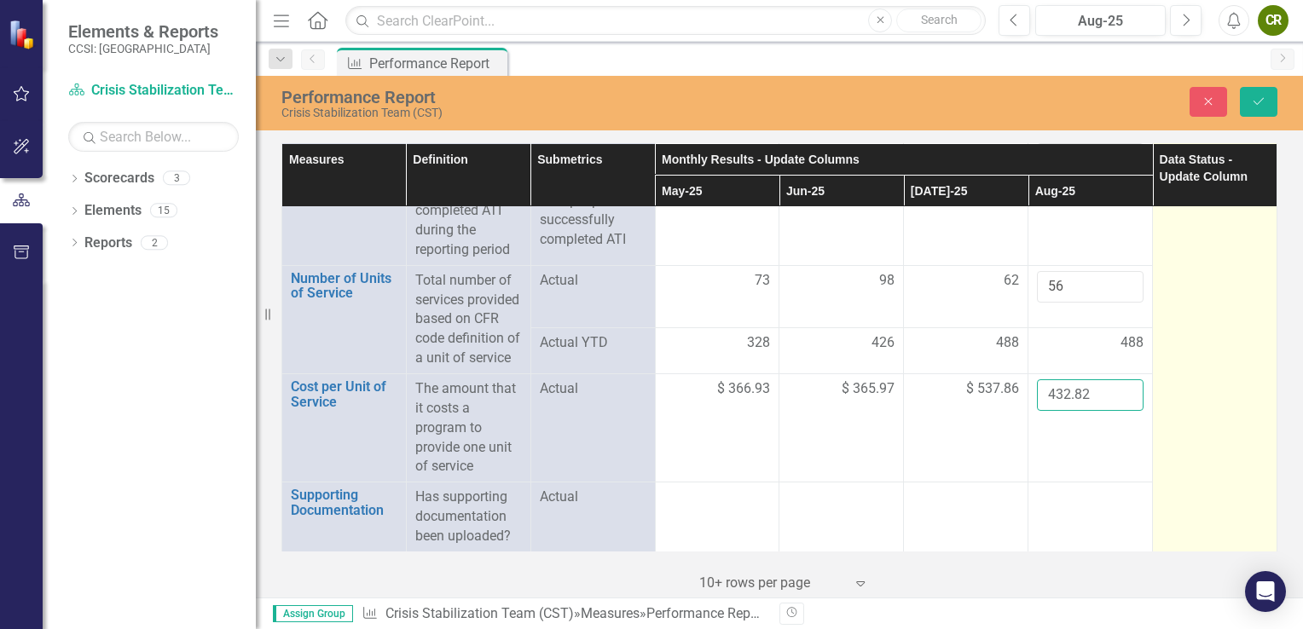
type input "432.82"
drag, startPoint x: 1179, startPoint y: 340, endPoint x: 1179, endPoint y: 403, distance: 62.3
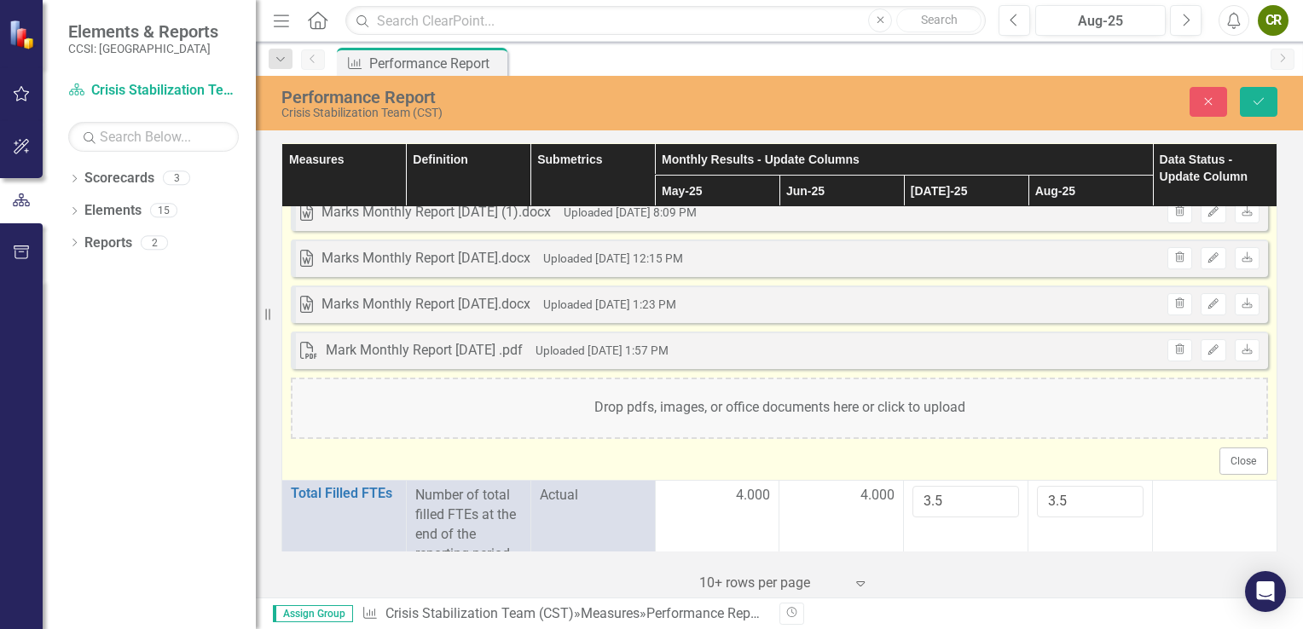
scroll to position [638, 0]
click at [783, 405] on div "Drop pdfs, images, or office documents here or click to upload" at bounding box center [779, 408] width 977 height 61
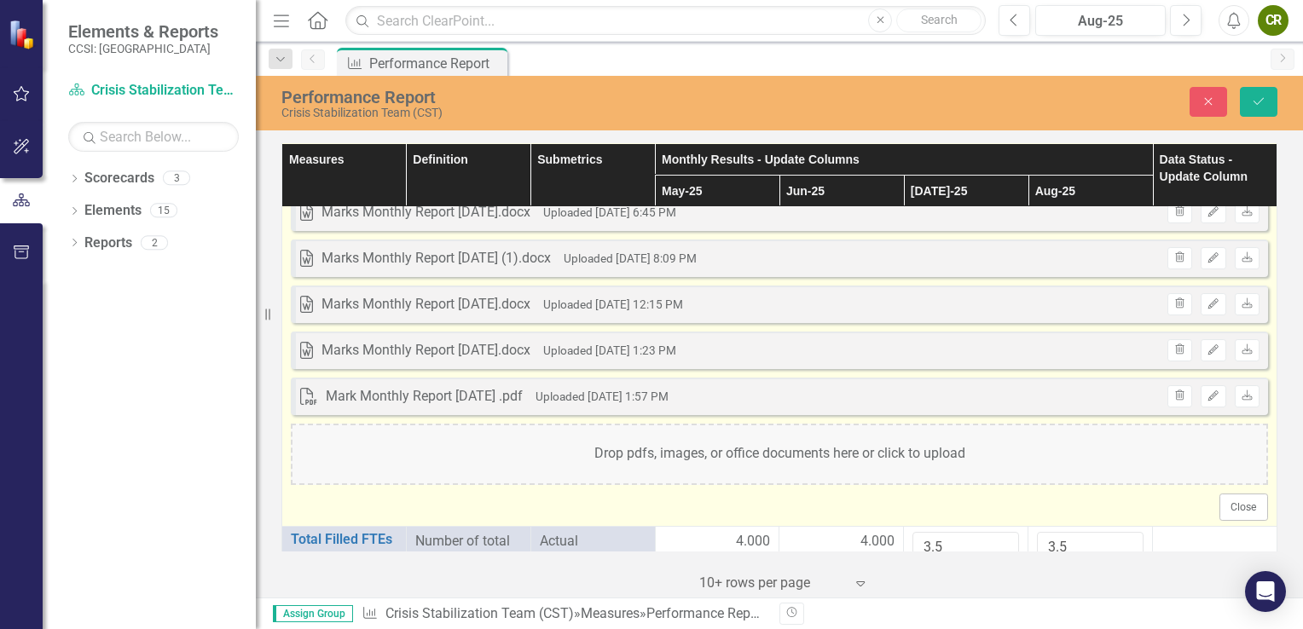
click at [638, 457] on div "Drop pdfs, images, or office documents here or click to upload" at bounding box center [779, 454] width 977 height 61
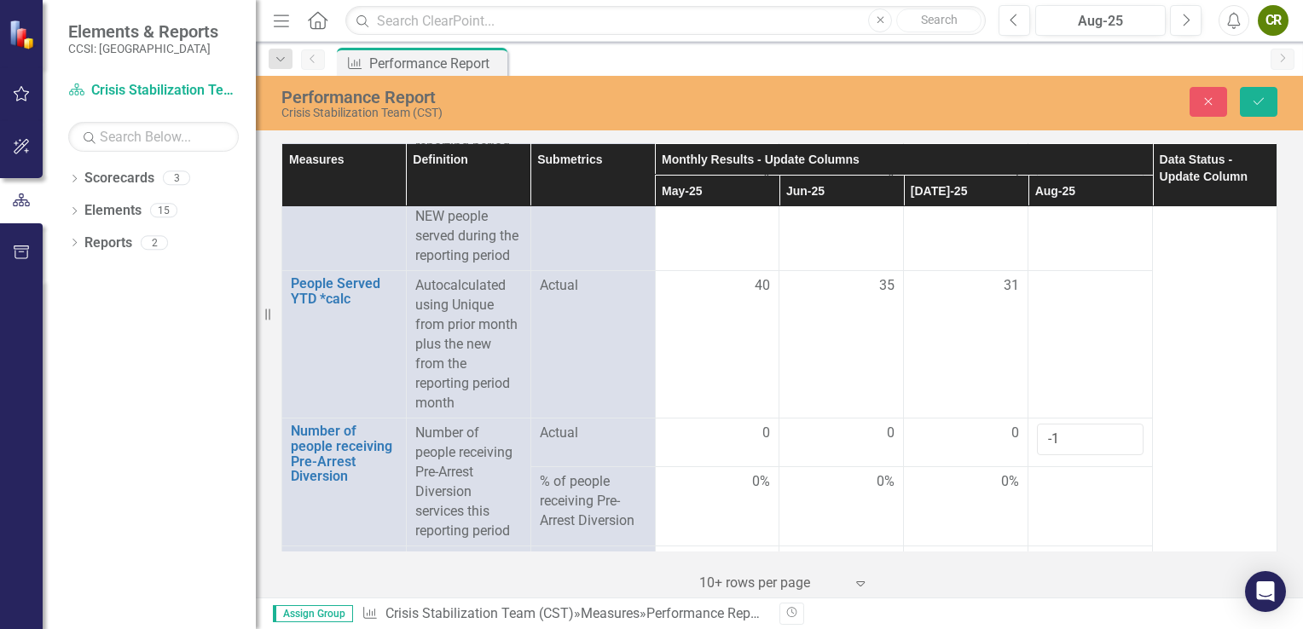
scroll to position [1453, 0]
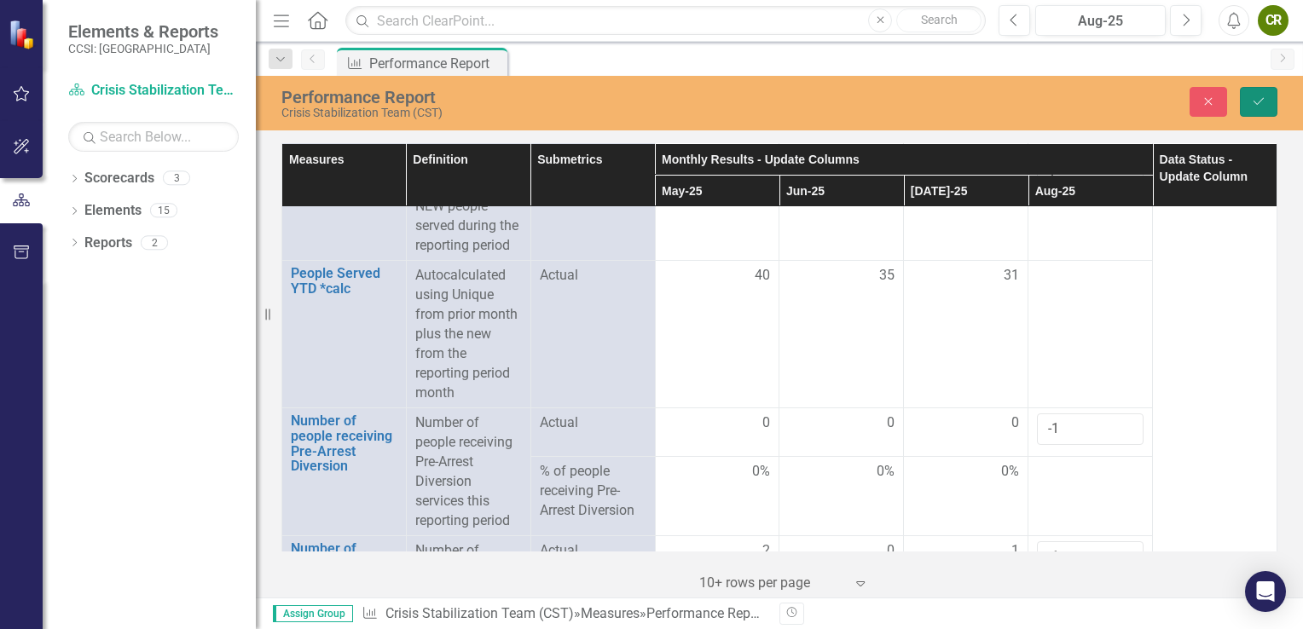
click at [1266, 103] on button "Save" at bounding box center [1259, 102] width 38 height 30
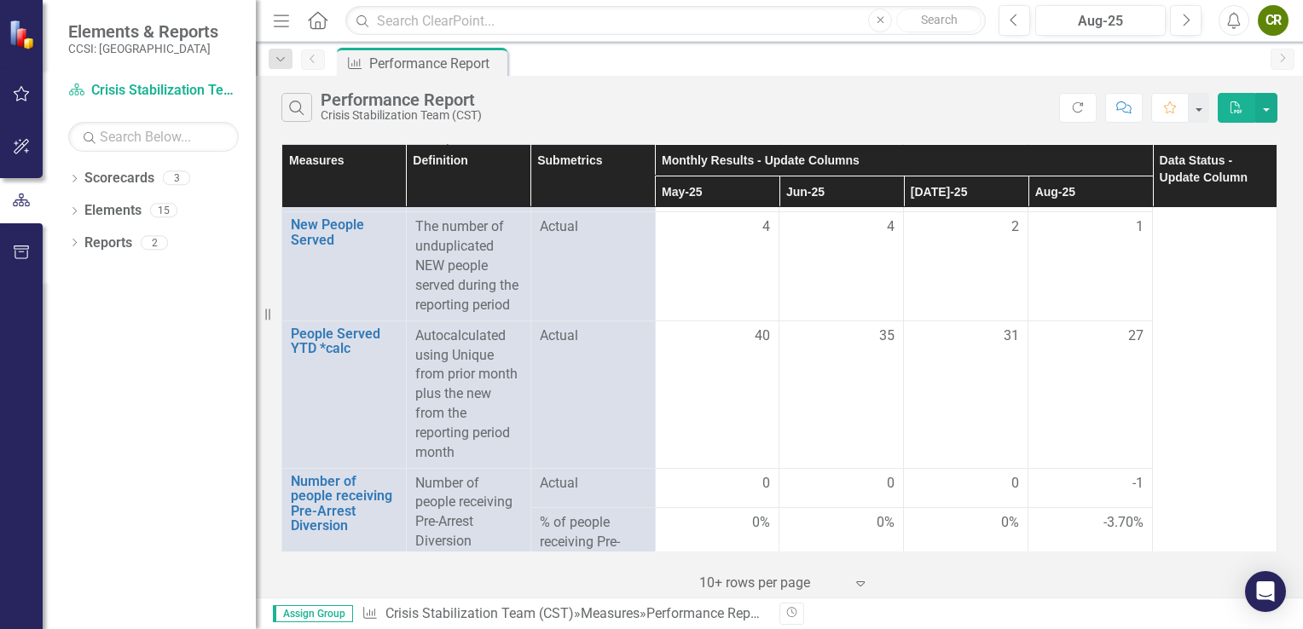
scroll to position [1295, 0]
click at [1073, 489] on div "-1" at bounding box center [1090, 485] width 107 height 20
click at [1057, 484] on div "-1" at bounding box center [1090, 485] width 107 height 20
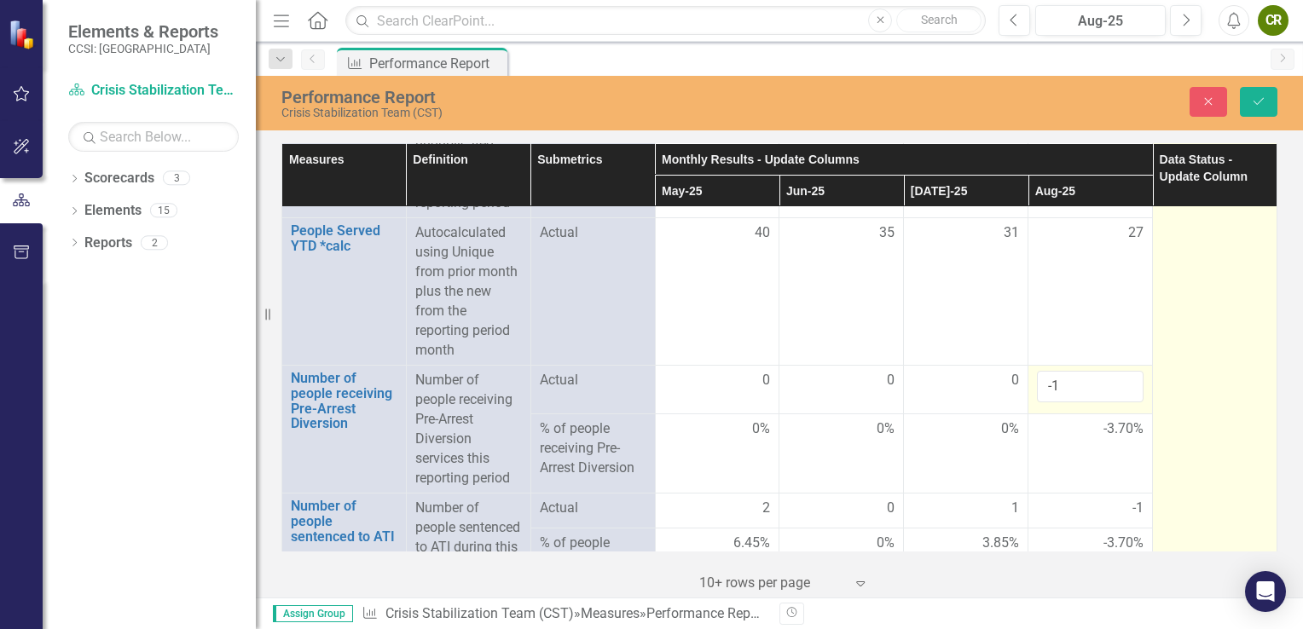
scroll to position [1515, 0]
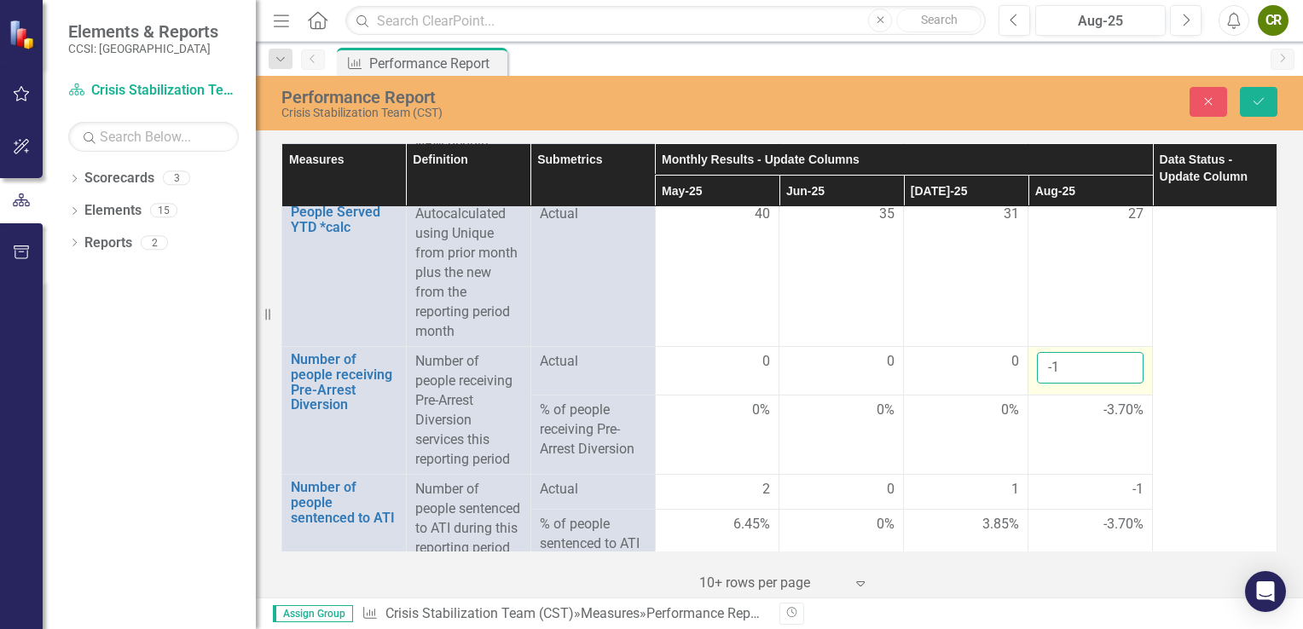
click at [1037, 364] on input "-1" at bounding box center [1090, 368] width 107 height 32
click at [1116, 361] on input "0" at bounding box center [1090, 368] width 107 height 32
type input "1"
click at [1116, 361] on input "1" at bounding box center [1090, 368] width 107 height 32
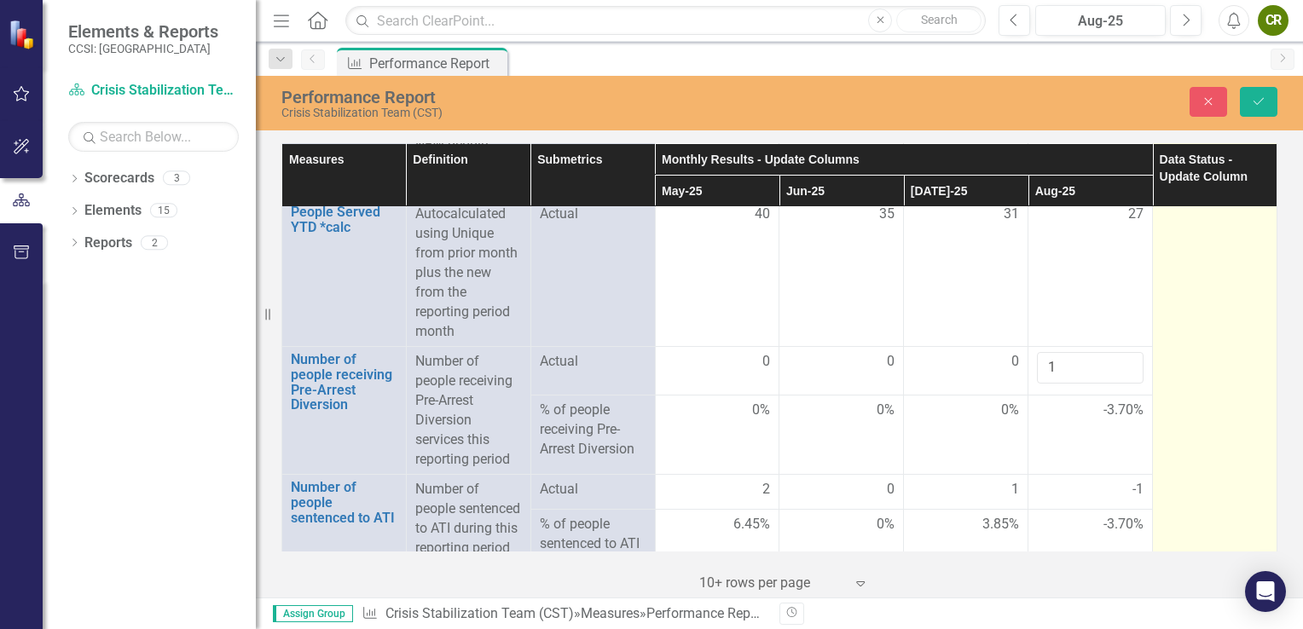
click at [1168, 352] on td at bounding box center [1215, 442] width 125 height 1492
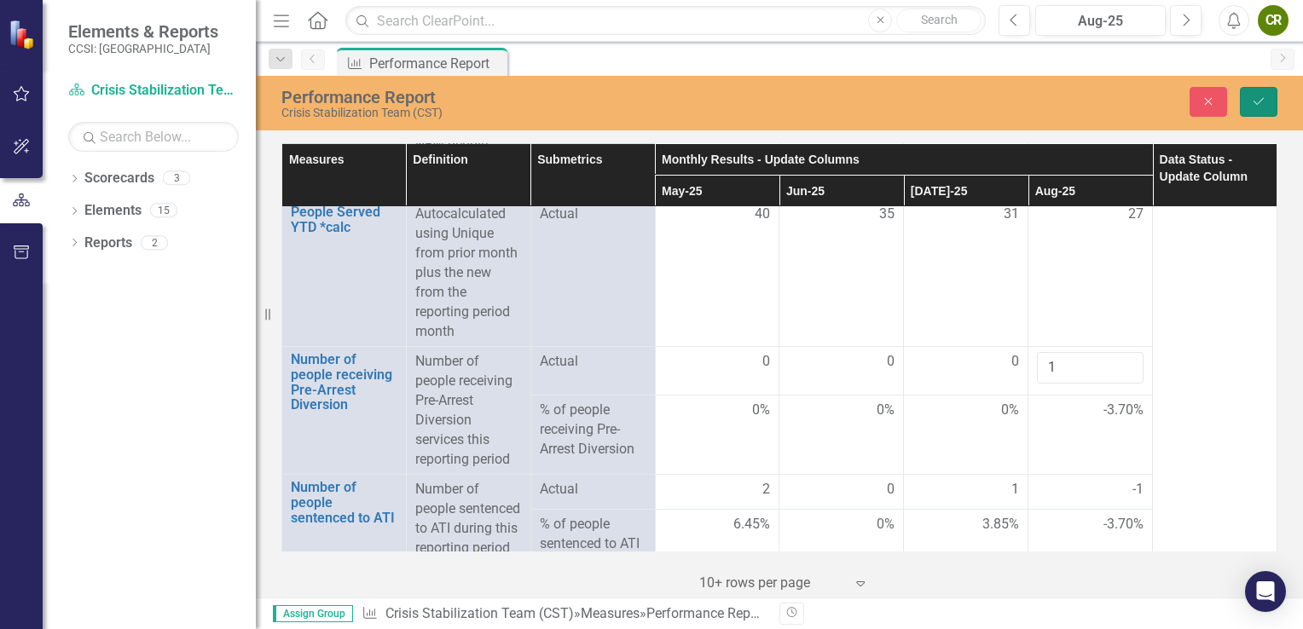
click at [1257, 101] on icon "Save" at bounding box center [1258, 102] width 15 height 12
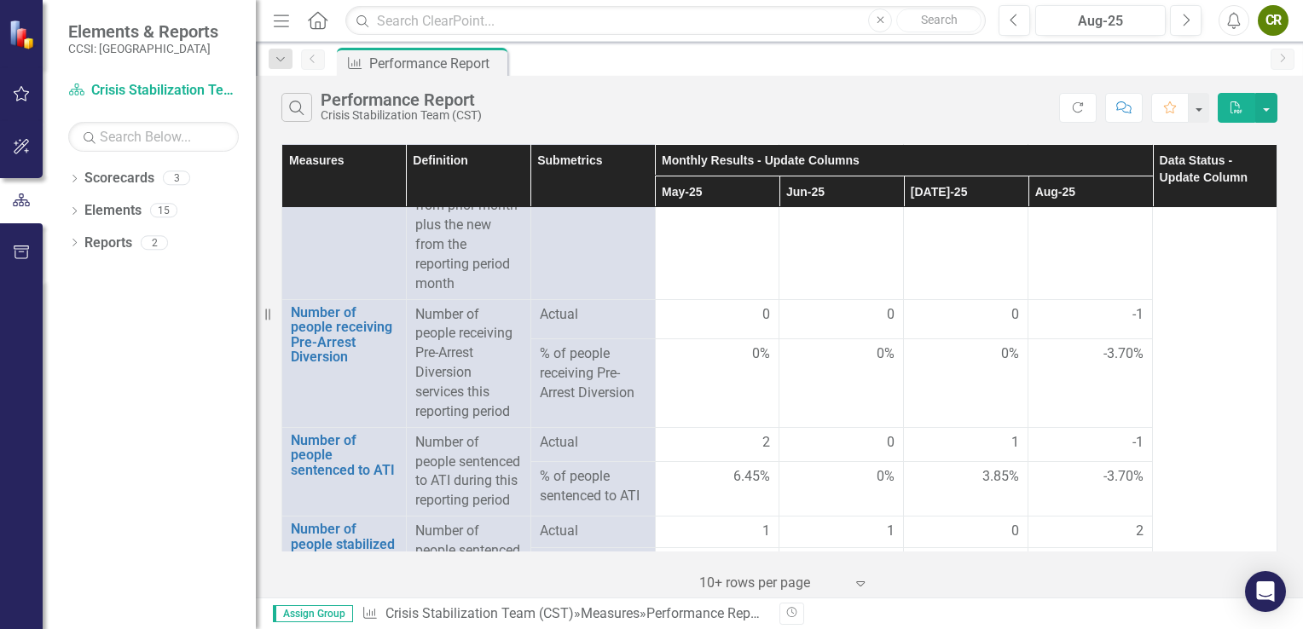
scroll to position [1467, 0]
click at [1138, 434] on td "-1" at bounding box center [1090, 443] width 125 height 34
click at [1137, 434] on td "-1" at bounding box center [1090, 443] width 125 height 34
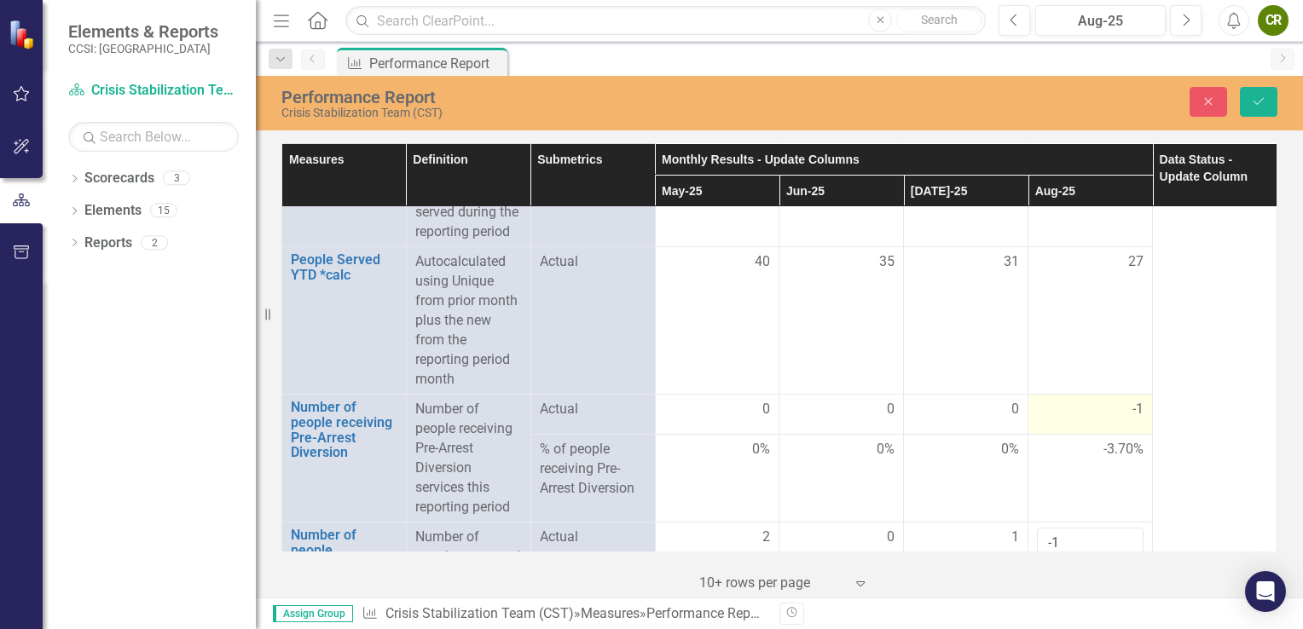
click at [1133, 416] on span "-1" at bounding box center [1138, 410] width 11 height 20
click at [1133, 407] on span "-1" at bounding box center [1138, 410] width 11 height 20
click at [1113, 411] on input "0" at bounding box center [1090, 416] width 107 height 32
type input "1"
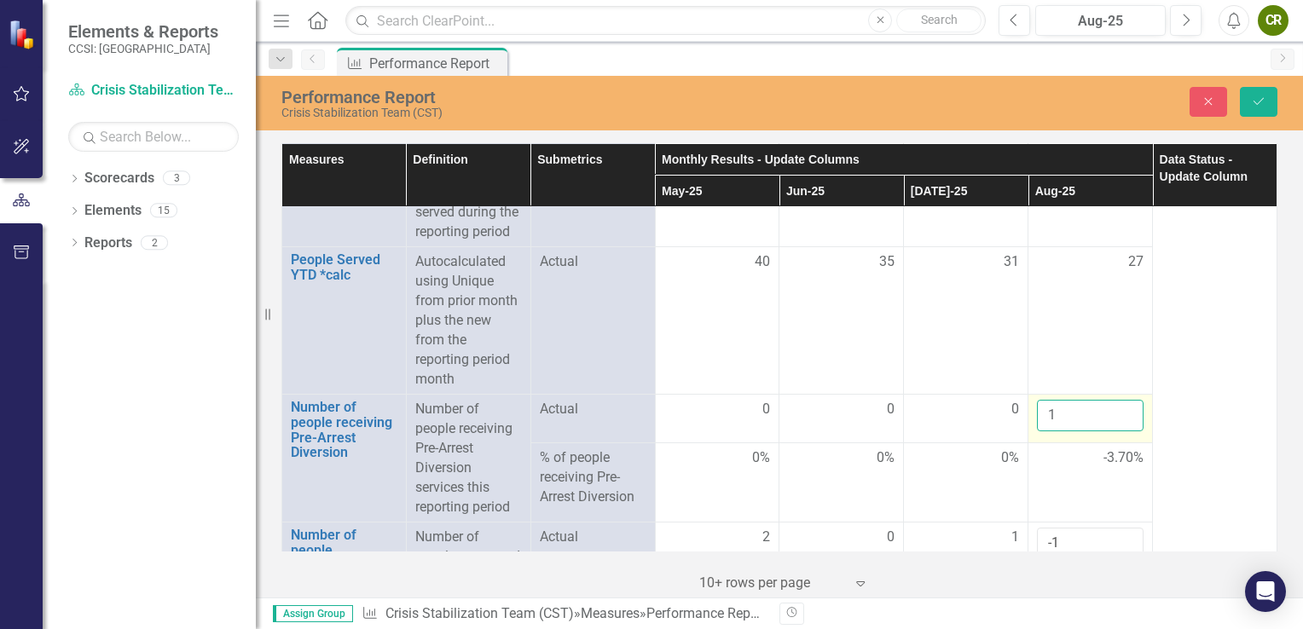
click at [1113, 411] on input "1" at bounding box center [1090, 416] width 107 height 32
click at [1079, 347] on td "27" at bounding box center [1090, 321] width 125 height 148
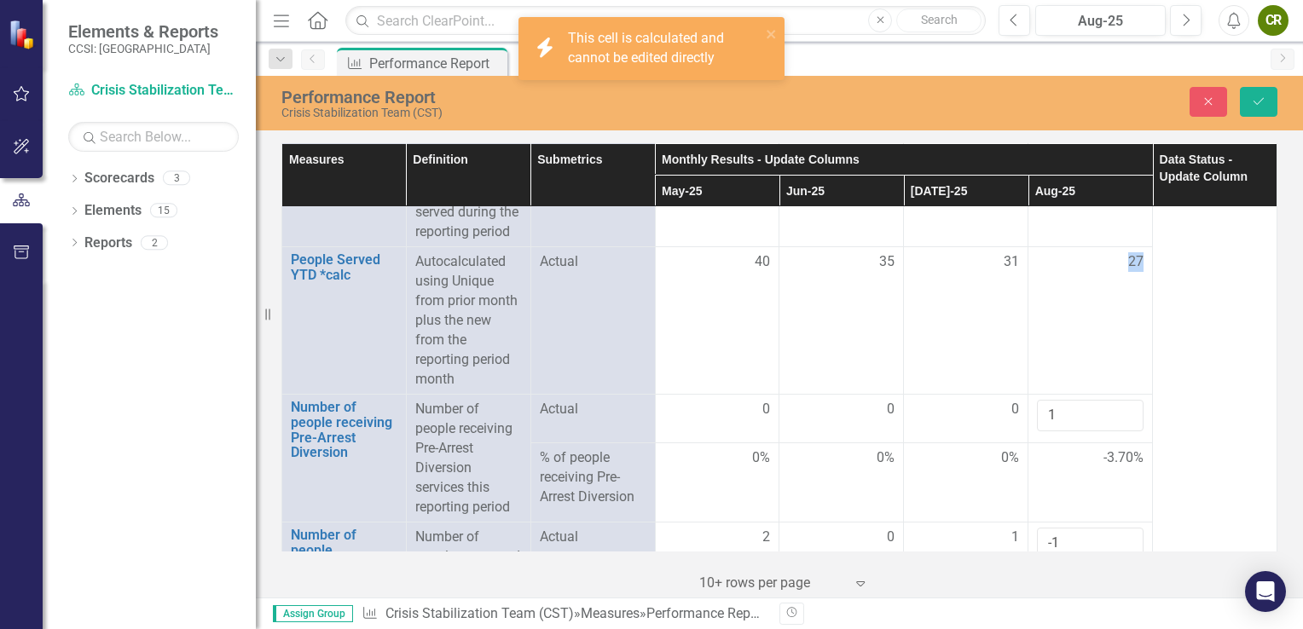
scroll to position [1556, 0]
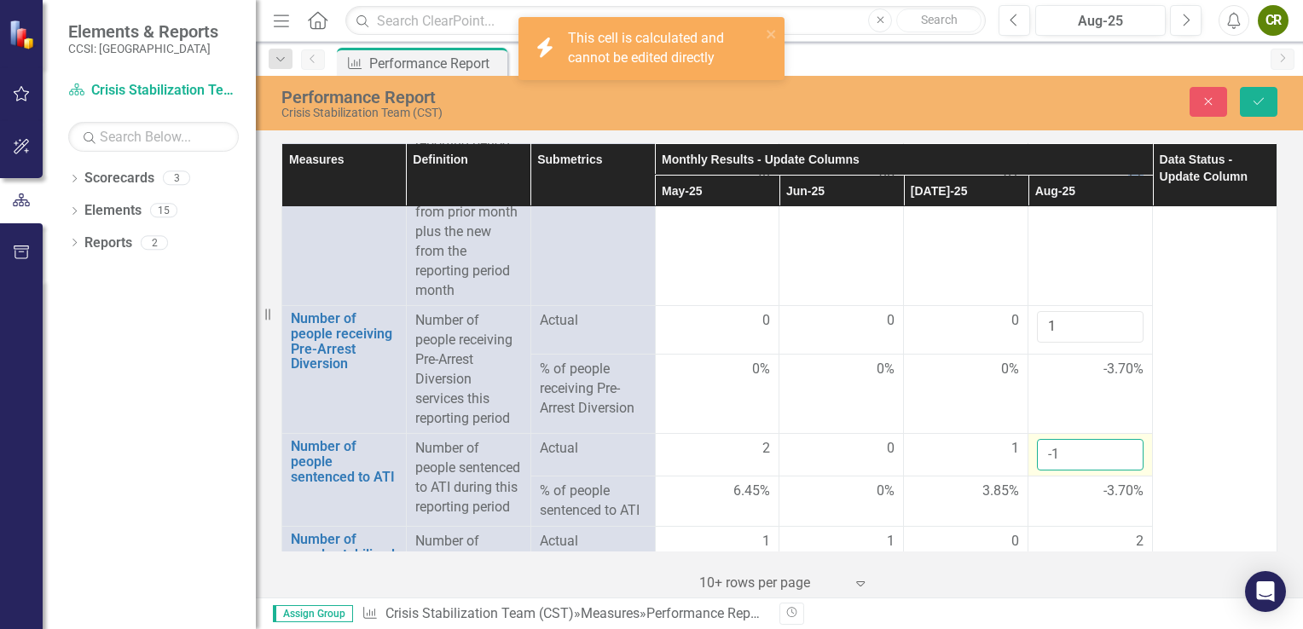
drag, startPoint x: 1079, startPoint y: 347, endPoint x: 1064, endPoint y: 457, distance: 111.0
click at [1064, 457] on input "-1" at bounding box center [1090, 455] width 107 height 32
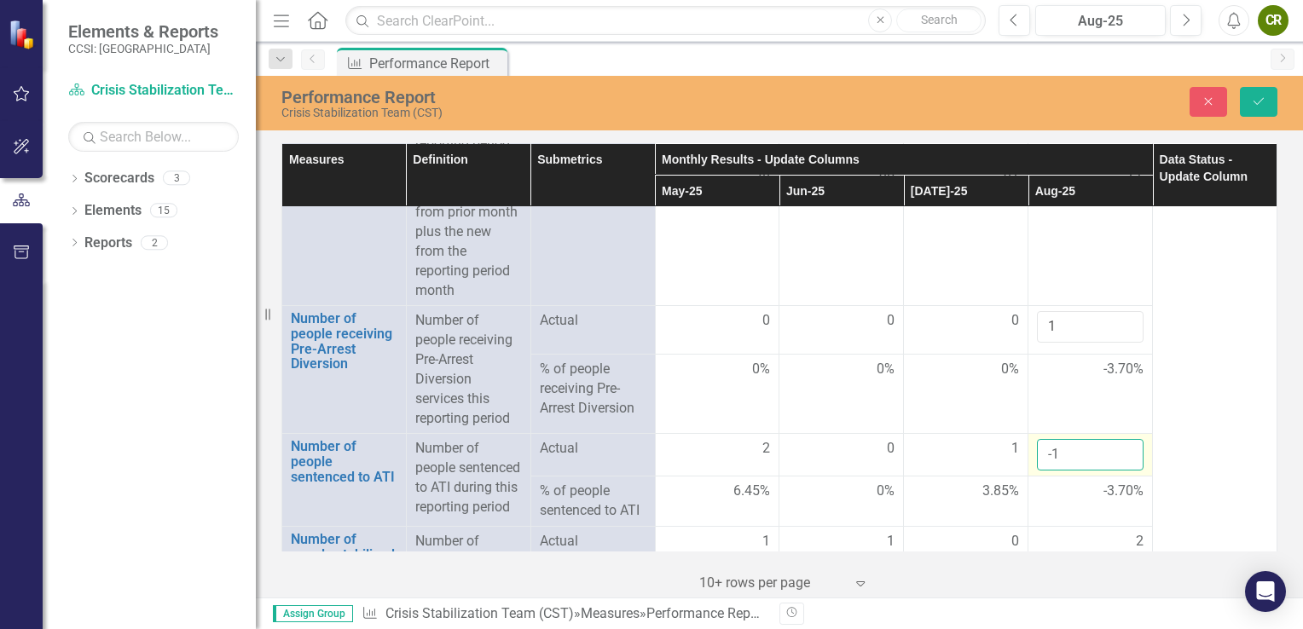
click at [1064, 457] on input "-1" at bounding box center [1090, 455] width 107 height 32
click at [1119, 447] on input "0" at bounding box center [1090, 455] width 107 height 32
click at [1119, 447] on input "1" at bounding box center [1090, 455] width 107 height 32
click at [1119, 447] on input "2" at bounding box center [1090, 455] width 107 height 32
type input "1"
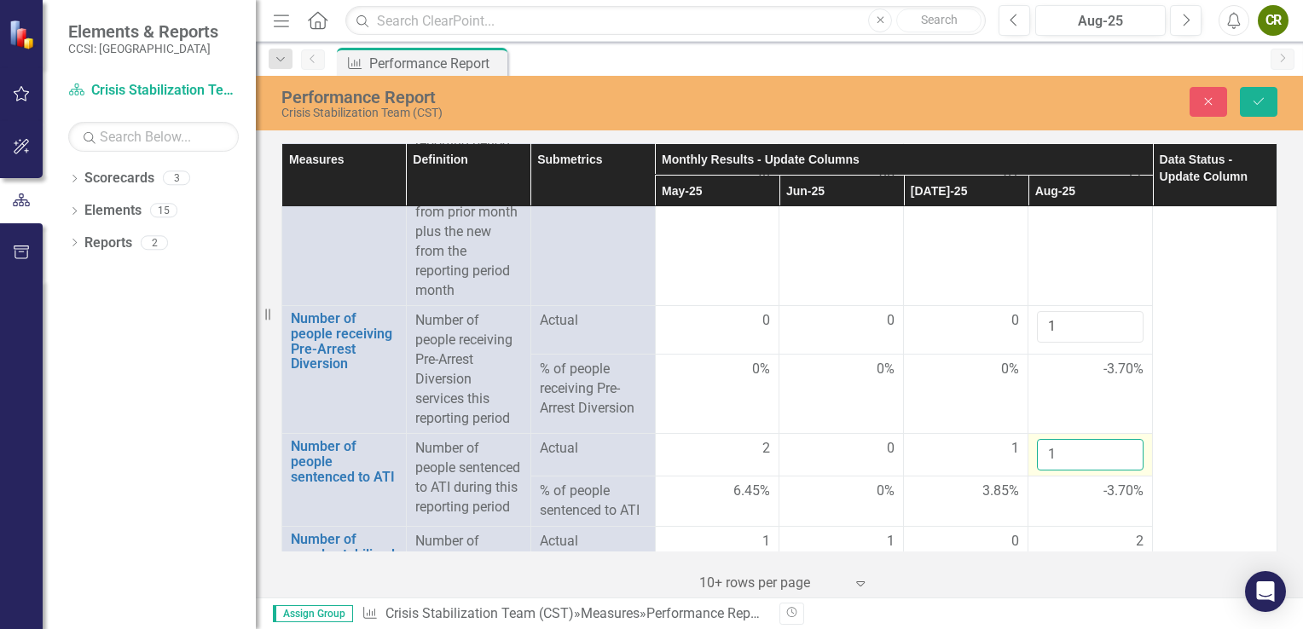
click at [1116, 459] on input "1" at bounding box center [1090, 455] width 107 height 32
click at [1049, 409] on td "-3.70%" at bounding box center [1090, 394] width 125 height 79
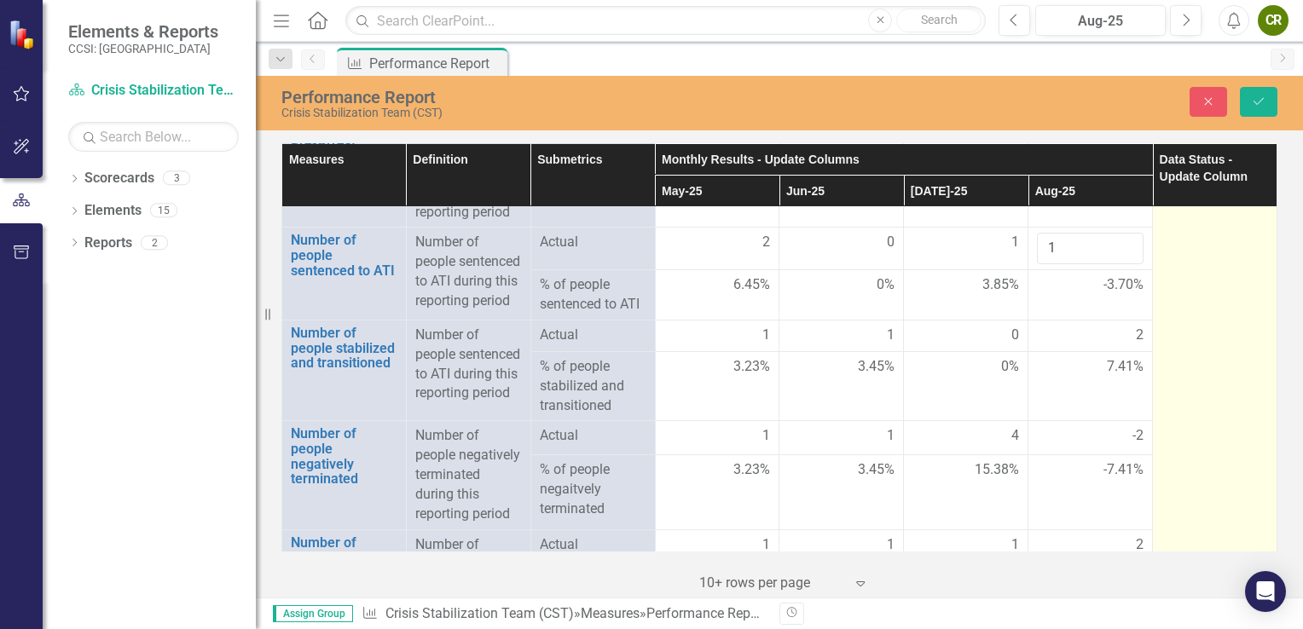
scroll to position [1806, 0]
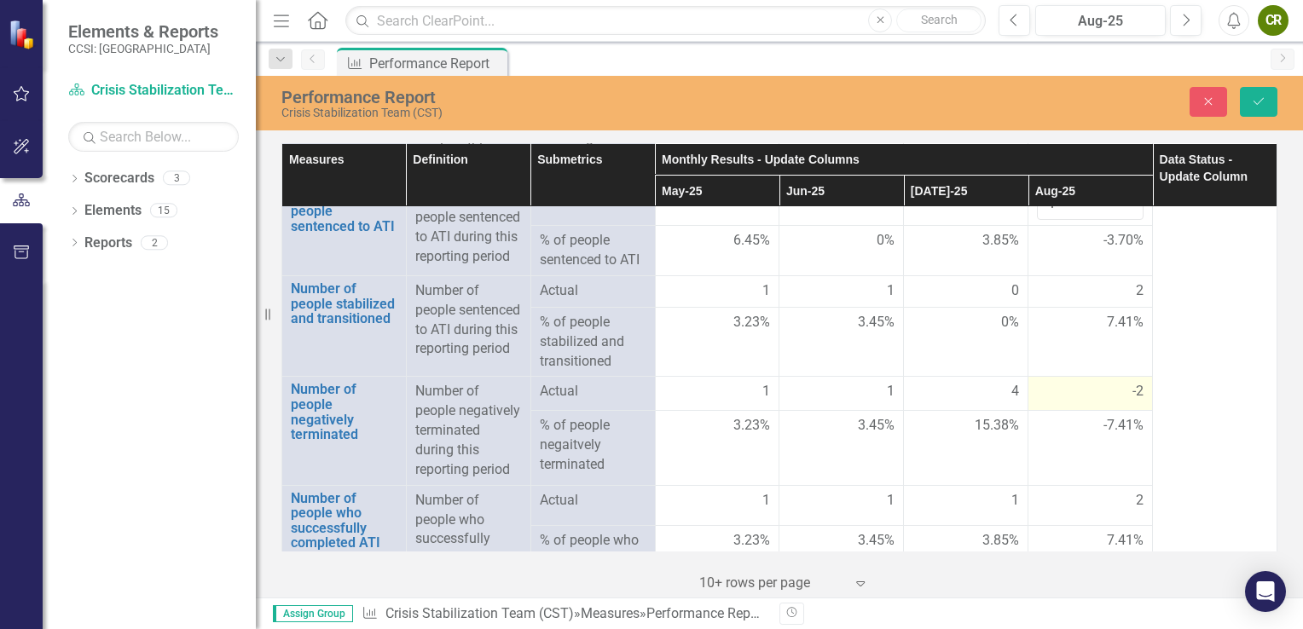
click at [1108, 402] on div "-2" at bounding box center [1090, 392] width 107 height 20
click at [1109, 402] on div "-2" at bounding box center [1090, 392] width 107 height 20
drag, startPoint x: 1109, startPoint y: 419, endPoint x: 1119, endPoint y: 410, distance: 13.3
click at [1119, 410] on input "-1" at bounding box center [1090, 398] width 107 height 32
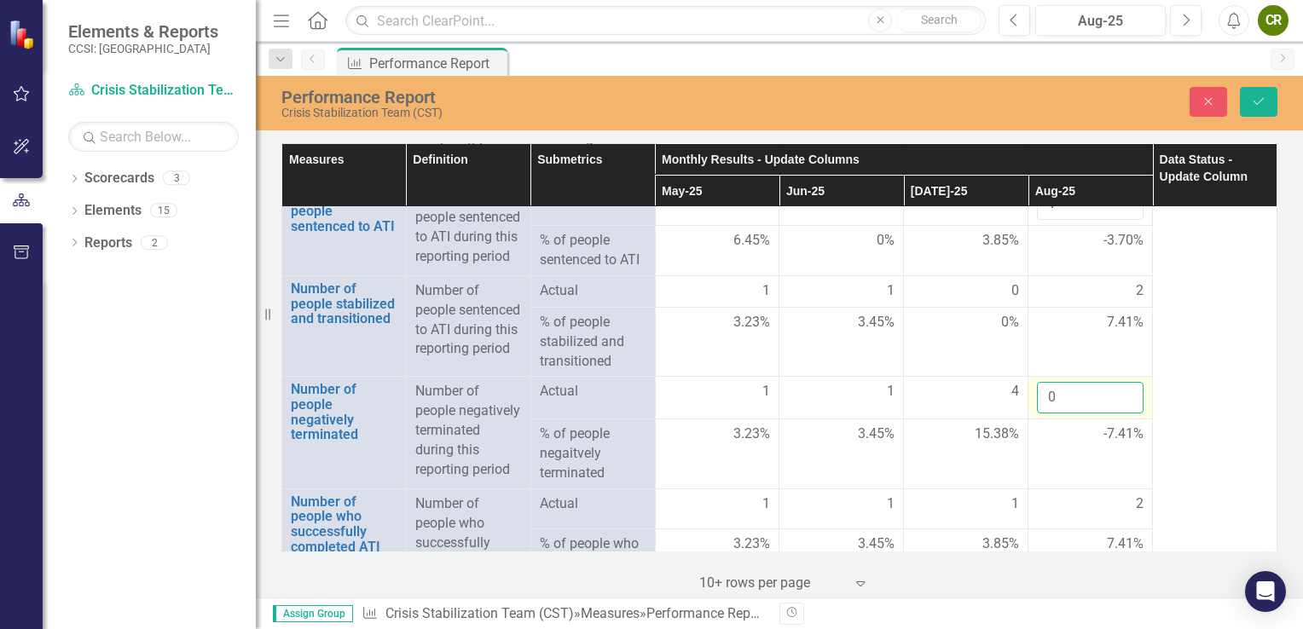
click at [1119, 410] on input "0" at bounding box center [1090, 398] width 107 height 32
click at [1119, 410] on input "1" at bounding box center [1090, 398] width 107 height 32
type input "2"
click at [1119, 410] on input "2" at bounding box center [1090, 398] width 107 height 32
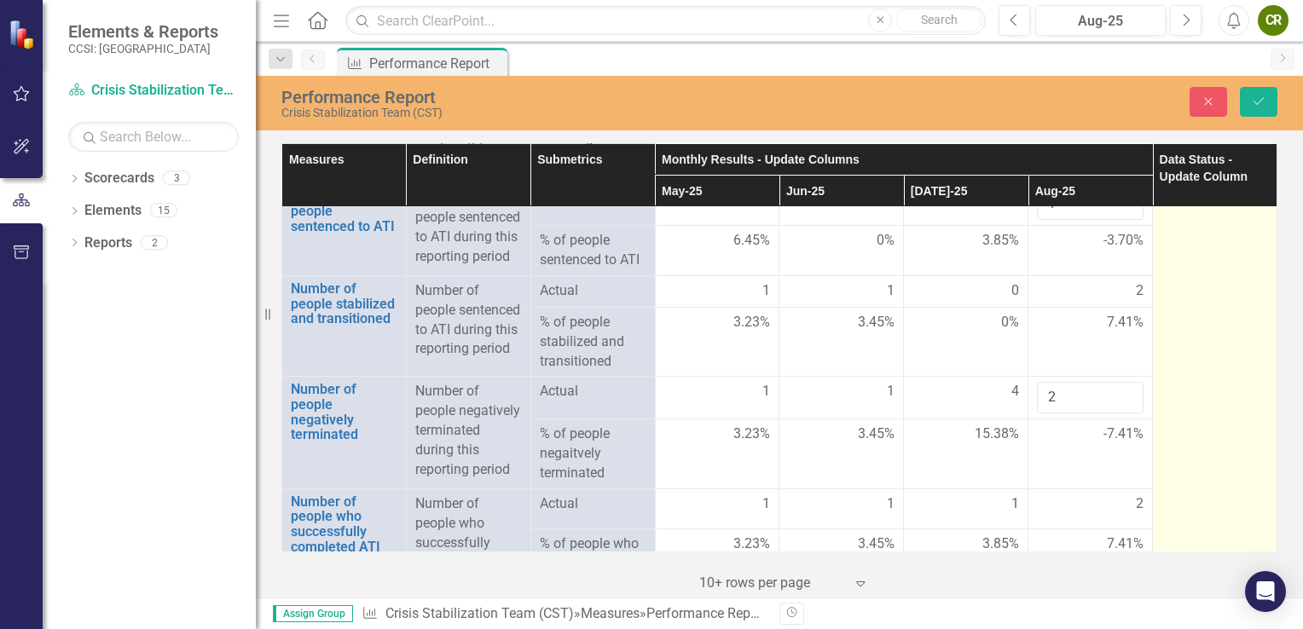
click at [1182, 406] on td at bounding box center [1215, 154] width 125 height 1499
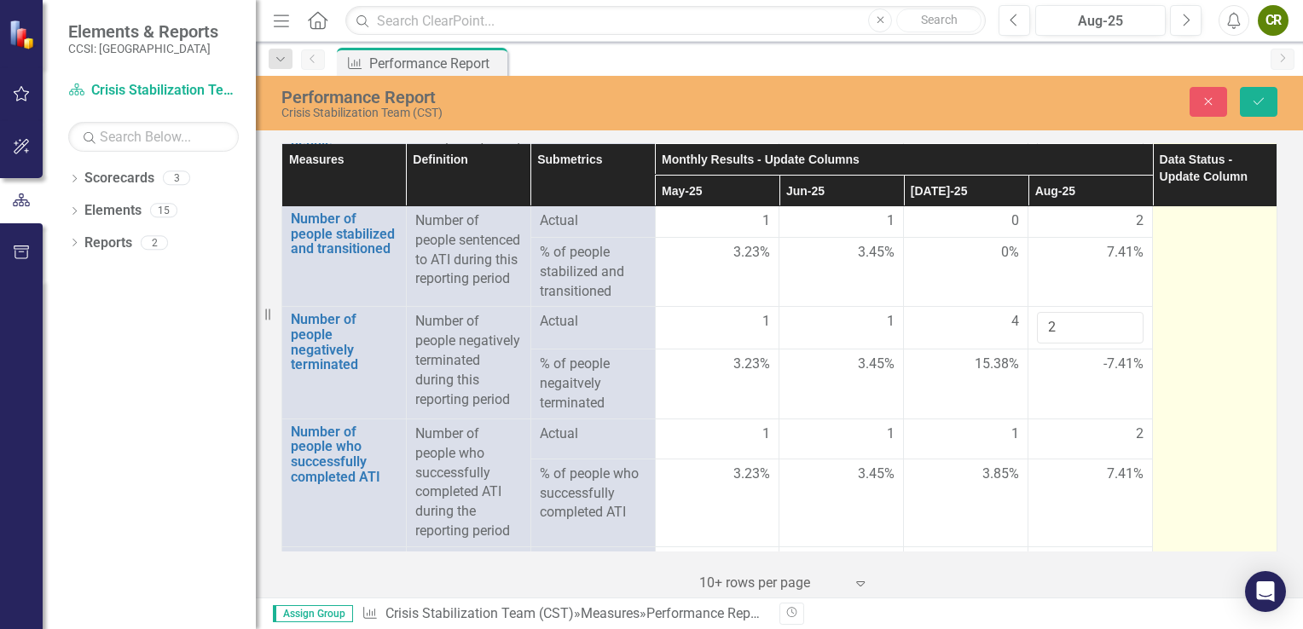
scroll to position [1875, 0]
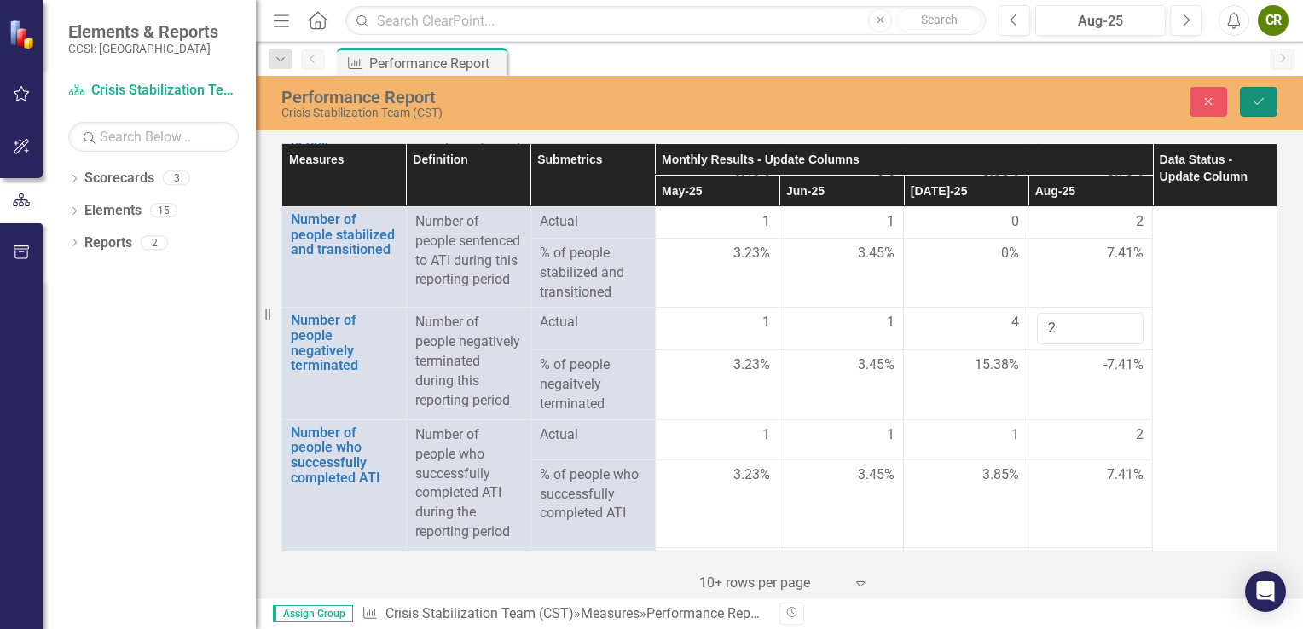
click at [1263, 101] on icon "Save" at bounding box center [1258, 102] width 15 height 12
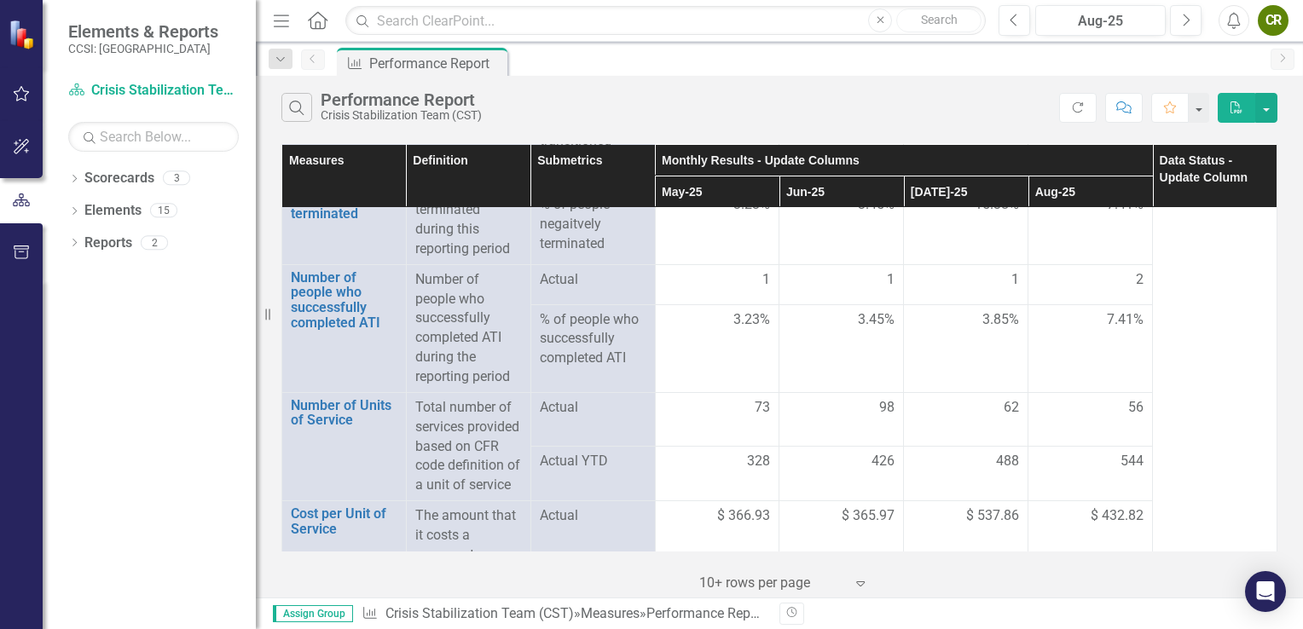
scroll to position [2115, 0]
